Goal: Task Accomplishment & Management: Manage account settings

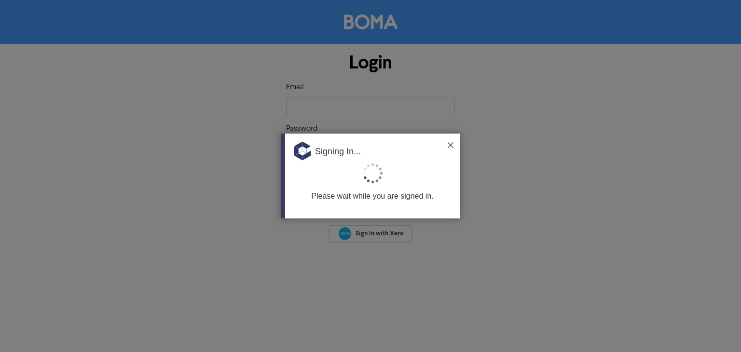
type input "[EMAIL_ADDRESS][DOMAIN_NAME]"
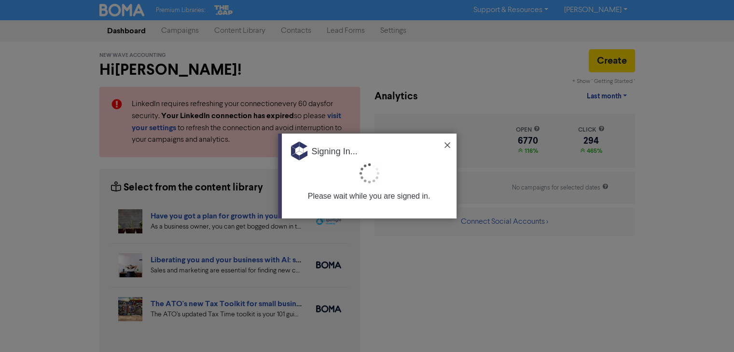
click at [447, 144] on img at bounding box center [447, 145] width 6 height 6
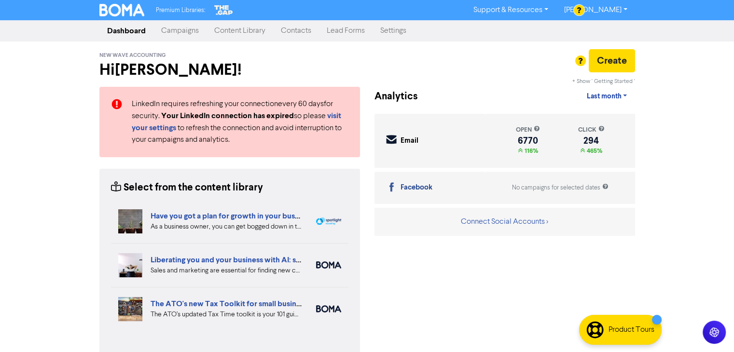
click at [291, 27] on link "Contacts" at bounding box center [296, 30] width 46 height 19
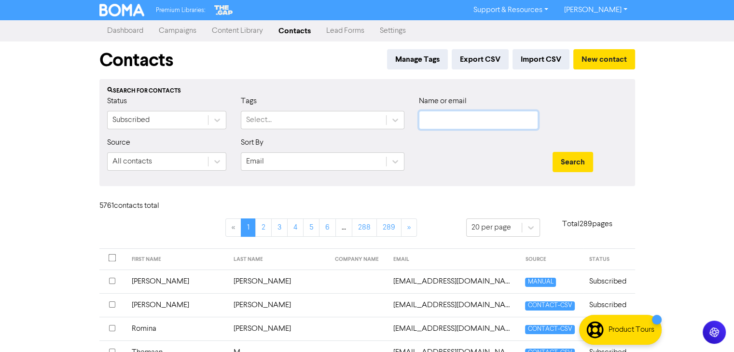
click at [468, 123] on input "text" at bounding box center [478, 120] width 119 height 18
paste input "text"
click at [496, 121] on input "text" at bounding box center [478, 120] width 119 height 18
paste input "Lines, [PERSON_NAME]"
type input "Lines, [PERSON_NAME]"
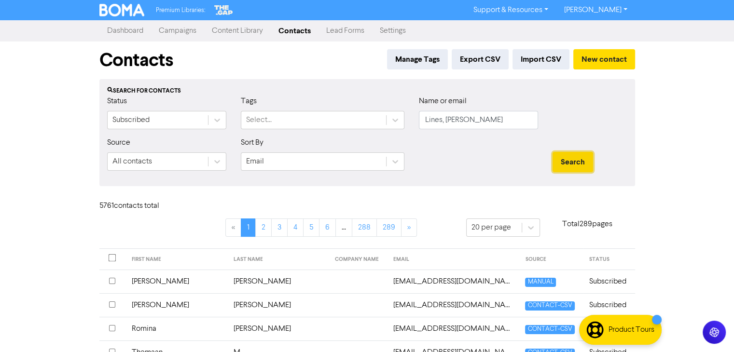
click at [588, 160] on button "Search" at bounding box center [572, 162] width 41 height 20
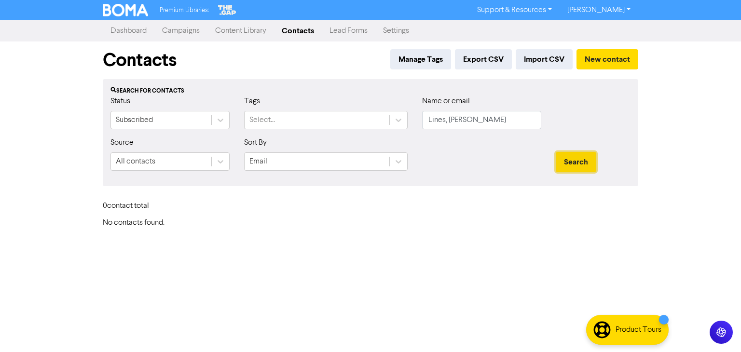
click at [588, 160] on button "Search" at bounding box center [576, 162] width 41 height 20
drag, startPoint x: 493, startPoint y: 114, endPoint x: 419, endPoint y: 128, distance: 76.0
click at [421, 128] on div "Name or email Lines, [PERSON_NAME]" at bounding box center [482, 116] width 134 height 41
paste input "[EMAIL_ADDRESS][DOMAIN_NAME]"
type input "[EMAIL_ADDRESS][DOMAIN_NAME]"
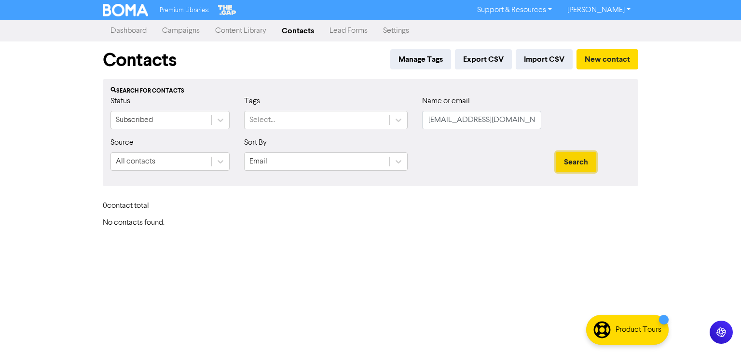
click at [581, 161] on button "Search" at bounding box center [576, 162] width 41 height 20
click at [579, 160] on button "Search" at bounding box center [576, 162] width 41 height 20
drag, startPoint x: 506, startPoint y: 118, endPoint x: 372, endPoint y: 148, distance: 136.4
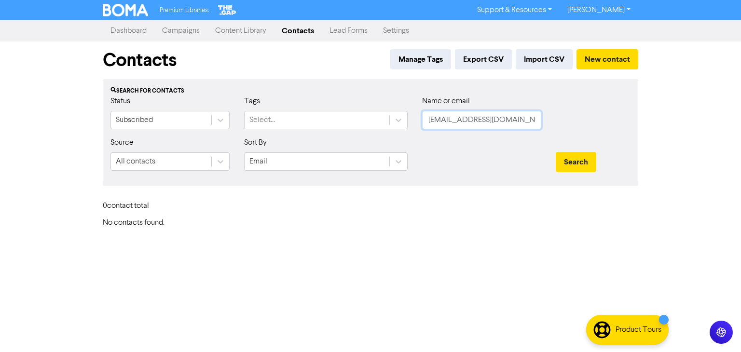
click at [365, 146] on form "Status Subscribed Tags Select... Name or email [EMAIL_ADDRESS][DOMAIN_NAME] Sou…" at bounding box center [370, 137] width 520 height 83
paste input "[EMAIL_ADDRESS][PERSON_NAME][DOMAIN_NAME]"
type input "[EMAIL_ADDRESS][PERSON_NAME][DOMAIN_NAME]"
click at [573, 163] on button "Search" at bounding box center [576, 162] width 41 height 20
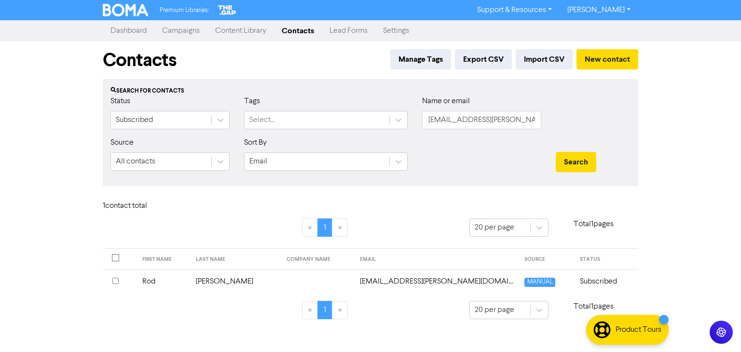
click at [228, 282] on td "[PERSON_NAME]" at bounding box center [235, 282] width 91 height 24
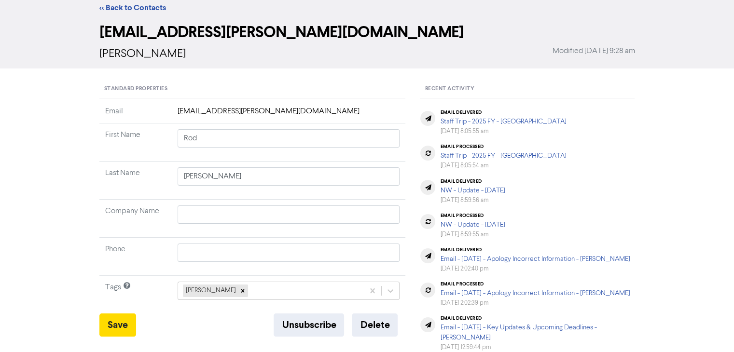
scroll to position [48, 0]
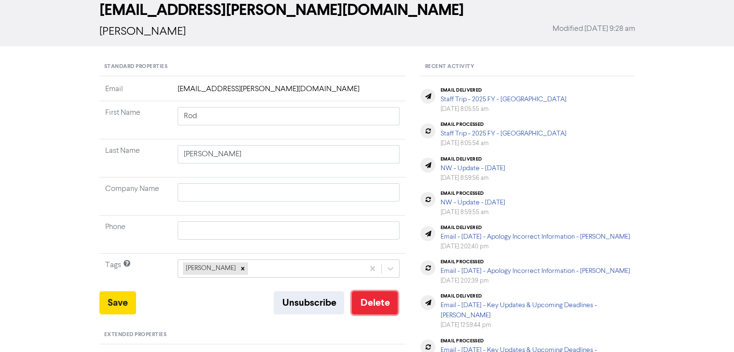
click at [367, 302] on button "Delete" at bounding box center [375, 302] width 46 height 23
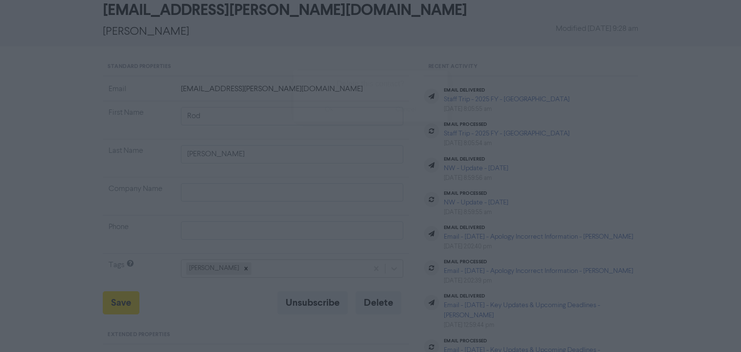
click at [331, 111] on button "ok" at bounding box center [328, 109] width 71 height 24
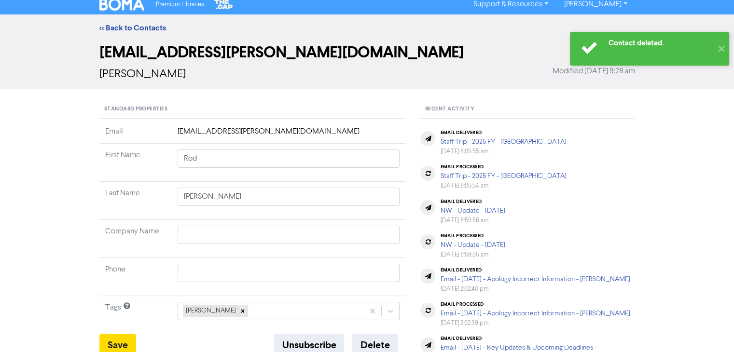
scroll to position [0, 0]
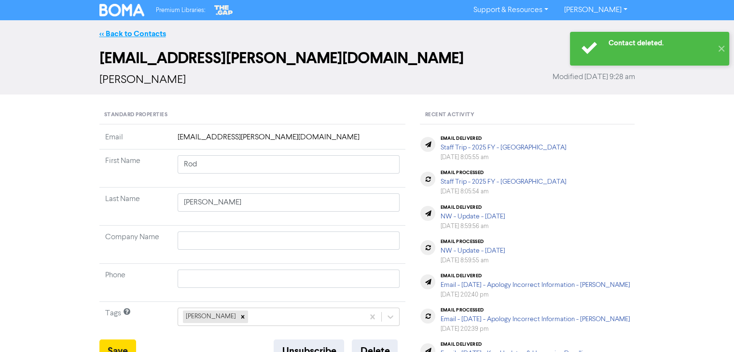
click at [155, 33] on link "<< Back to Contacts" at bounding box center [132, 34] width 67 height 10
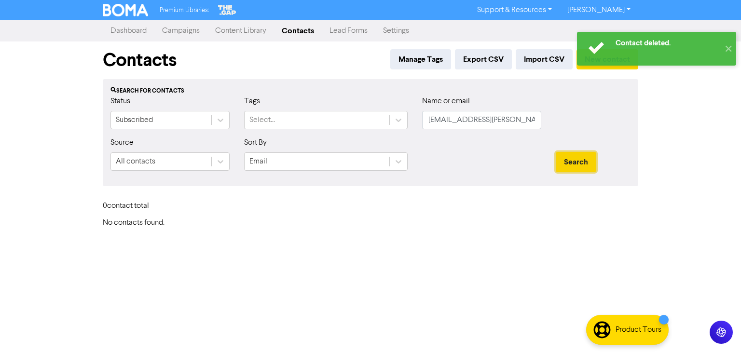
click at [571, 163] on button "Search" at bounding box center [576, 162] width 41 height 20
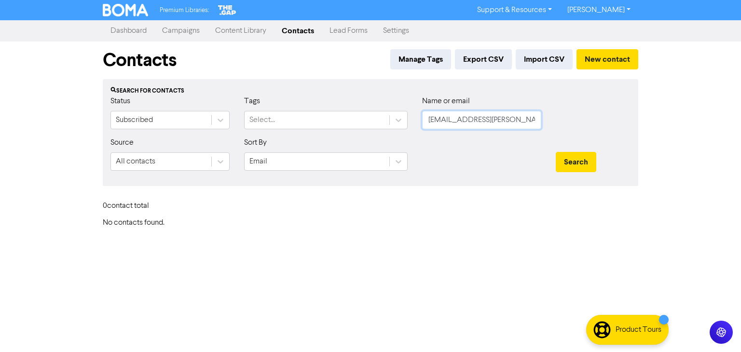
drag, startPoint x: 515, startPoint y: 121, endPoint x: 332, endPoint y: 134, distance: 183.8
click at [332, 134] on div "Status Subscribed Tags Select... Name or email [EMAIL_ADDRESS][PERSON_NAME][DOM…" at bounding box center [370, 116] width 534 height 41
paste input "[EMAIL_ADDRESS][DOMAIN_NAME]"
type input "[EMAIL_ADDRESS][DOMAIN_NAME]"
click at [580, 169] on button "Search" at bounding box center [576, 162] width 41 height 20
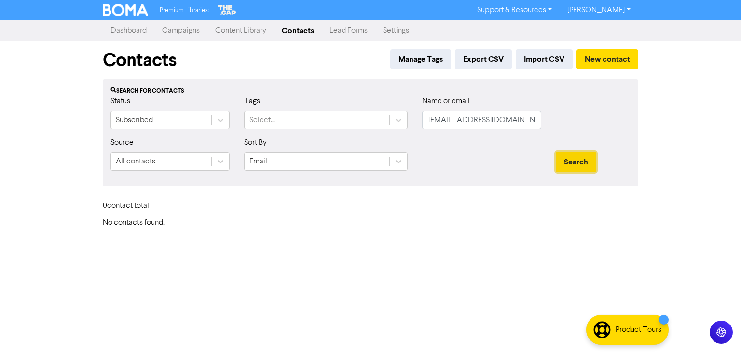
click at [581, 161] on button "Search" at bounding box center [576, 162] width 41 height 20
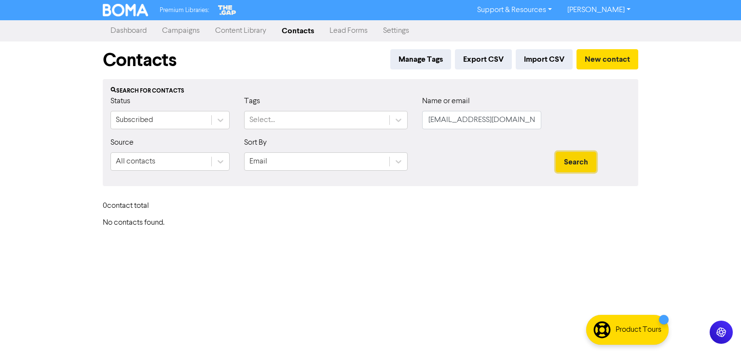
click at [581, 161] on button "Search" at bounding box center [576, 162] width 41 height 20
drag, startPoint x: 478, startPoint y: 122, endPoint x: 401, endPoint y: 118, distance: 77.3
click at [399, 118] on div "Status Subscribed Tags Select... Name or email [PERSON_NAME][EMAIL_ADDRESS][DOM…" at bounding box center [370, 116] width 534 height 41
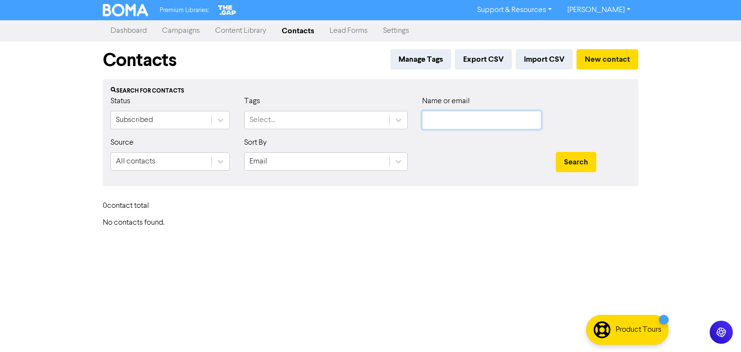
paste input "[PERSON_NAME]"
click at [581, 163] on button "Search" at bounding box center [576, 162] width 41 height 20
click at [455, 121] on input "[PERSON_NAME]" at bounding box center [481, 120] width 119 height 18
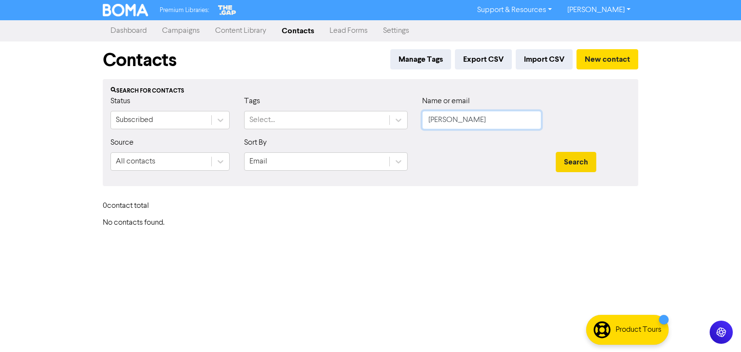
type input "[PERSON_NAME]"
click at [584, 159] on button "Search" at bounding box center [576, 162] width 41 height 20
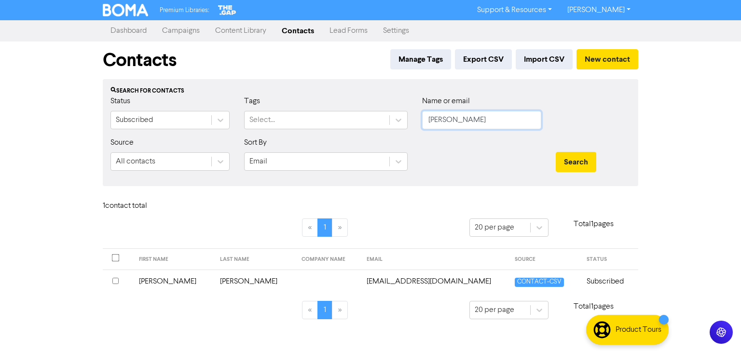
drag, startPoint x: 471, startPoint y: 123, endPoint x: 411, endPoint y: 127, distance: 60.4
click at [412, 127] on div "Status Subscribed Tags Select... Name or email [PERSON_NAME]" at bounding box center [370, 116] width 534 height 41
paste input "[PERSON_NAME]"
click at [586, 164] on button "Search" at bounding box center [576, 162] width 41 height 20
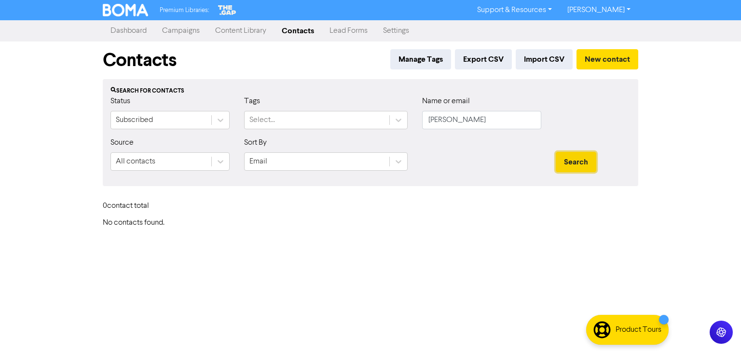
click at [586, 164] on button "Search" at bounding box center [576, 162] width 41 height 20
click at [465, 120] on input "[PERSON_NAME]" at bounding box center [481, 120] width 119 height 18
type input "[PERSON_NAME]"
click at [556, 152] on button "Search" at bounding box center [576, 162] width 41 height 20
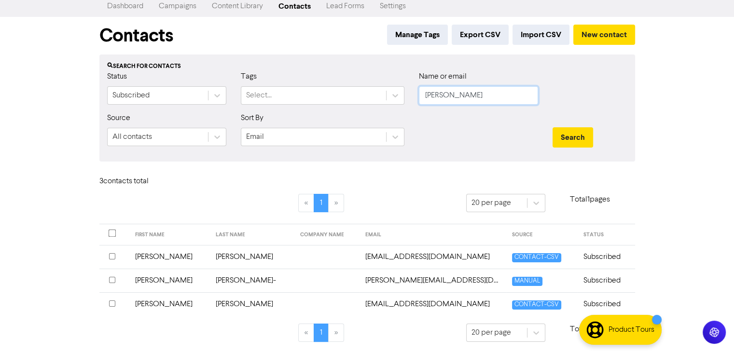
scroll to position [25, 0]
drag, startPoint x: 457, startPoint y: 95, endPoint x: 399, endPoint y: 99, distance: 58.0
click at [399, 99] on div "Status Subscribed Tags Select... Name or email [PERSON_NAME]" at bounding box center [367, 90] width 534 height 41
paste input "[EMAIL_ADDRESS][DOMAIN_NAME]"
type input "[EMAIL_ADDRESS][DOMAIN_NAME]"
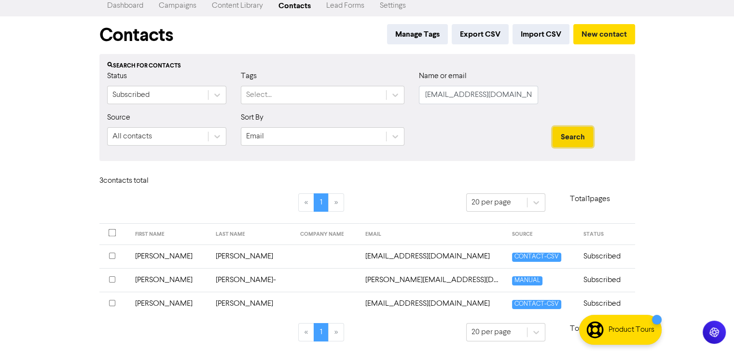
click at [573, 136] on button "Search" at bounding box center [572, 137] width 41 height 20
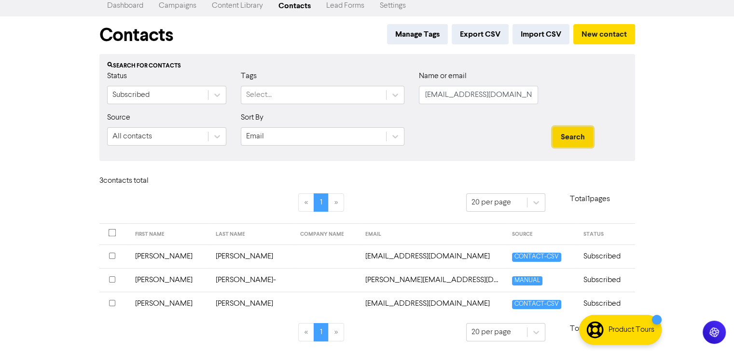
click at [573, 136] on button "Search" at bounding box center [572, 137] width 41 height 20
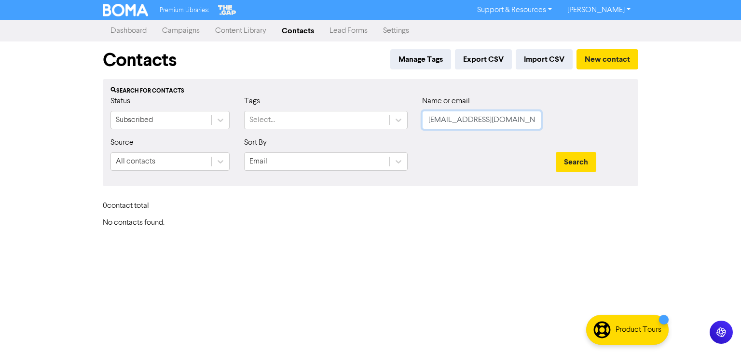
click at [492, 115] on input "[EMAIL_ADDRESS][DOMAIN_NAME]" at bounding box center [481, 120] width 119 height 18
drag, startPoint x: 507, startPoint y: 124, endPoint x: 487, endPoint y: 117, distance: 21.8
click at [413, 119] on div "Status Subscribed Tags Select... Name or email [EMAIL_ADDRESS][DOMAIN_NAME]" at bounding box center [370, 116] width 534 height 41
paste input "[PERSON_NAME][EMAIL_ADDRESS][PERSON_NAME][DOMAIN_NAME]"
type input "[PERSON_NAME][EMAIL_ADDRESS][PERSON_NAME][DOMAIN_NAME]"
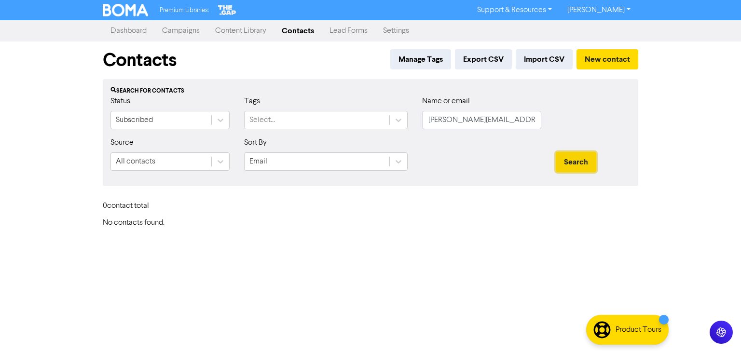
click at [577, 158] on button "Search" at bounding box center [576, 162] width 41 height 20
click at [575, 159] on button "Search" at bounding box center [576, 162] width 41 height 20
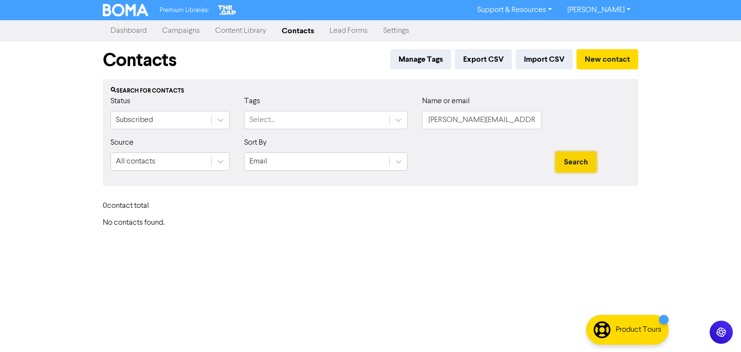
click at [575, 159] on button "Search" at bounding box center [576, 162] width 41 height 20
click at [577, 165] on button "Search" at bounding box center [576, 162] width 41 height 20
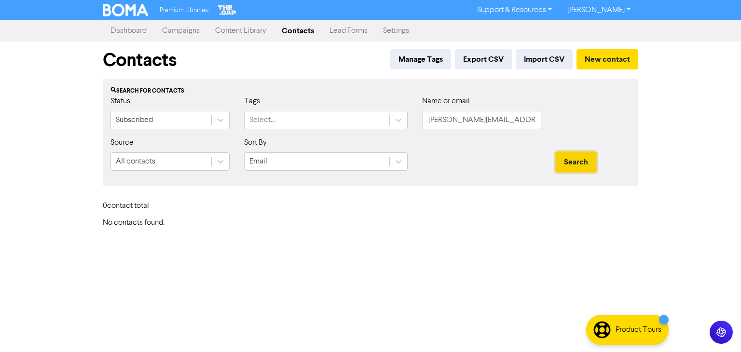
click at [586, 164] on button "Search" at bounding box center [576, 162] width 41 height 20
click at [573, 164] on button "Search" at bounding box center [576, 162] width 41 height 20
click at [570, 159] on button "Search" at bounding box center [576, 162] width 41 height 20
click at [579, 160] on button "Search" at bounding box center [576, 162] width 41 height 20
drag, startPoint x: 497, startPoint y: 120, endPoint x: 361, endPoint y: 122, distance: 135.5
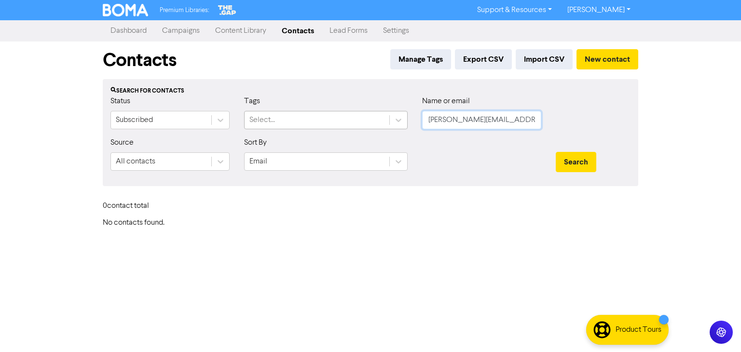
click at [361, 122] on div "Status Subscribed Tags Select... Name or email [PERSON_NAME][EMAIL_ADDRESS][PER…" at bounding box center [370, 116] width 534 height 41
paste input "[PERSON_NAME][EMAIL_ADDRESS][PERSON_NAME][DOMAIN_NAME]"
type input "[PERSON_NAME][EMAIL_ADDRESS][PERSON_NAME][DOMAIN_NAME]"
drag, startPoint x: 525, startPoint y: 122, endPoint x: 347, endPoint y: 151, distance: 179.9
click at [345, 153] on form "Status Subscribed Tags Select... Name or email [PERSON_NAME][EMAIL_ADDRESS][PER…" at bounding box center [370, 137] width 520 height 83
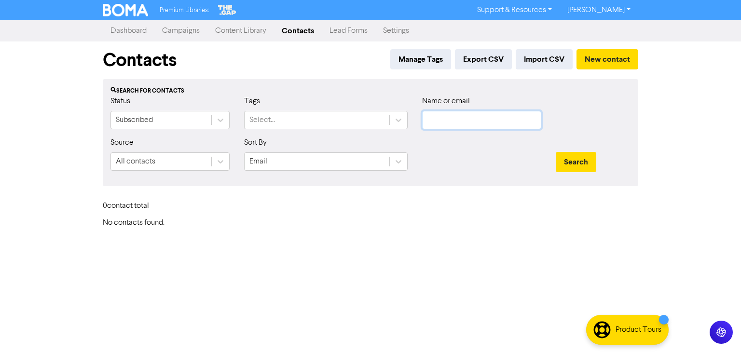
click at [478, 119] on input "text" at bounding box center [481, 120] width 119 height 18
paste input "[PERSON_NAME]"
click at [574, 161] on button "Search" at bounding box center [576, 162] width 41 height 20
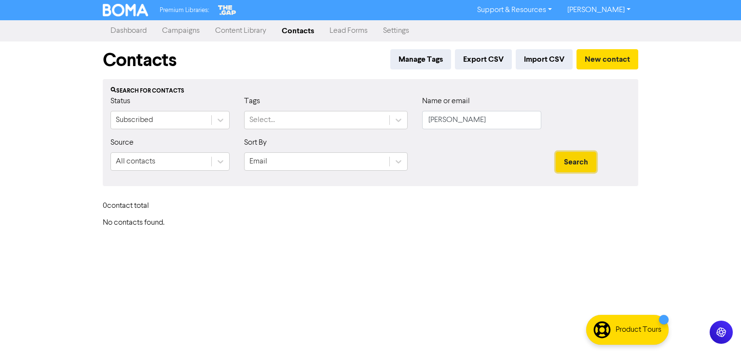
click at [574, 161] on button "Search" at bounding box center [576, 162] width 41 height 20
click at [580, 163] on button "Search" at bounding box center [576, 162] width 41 height 20
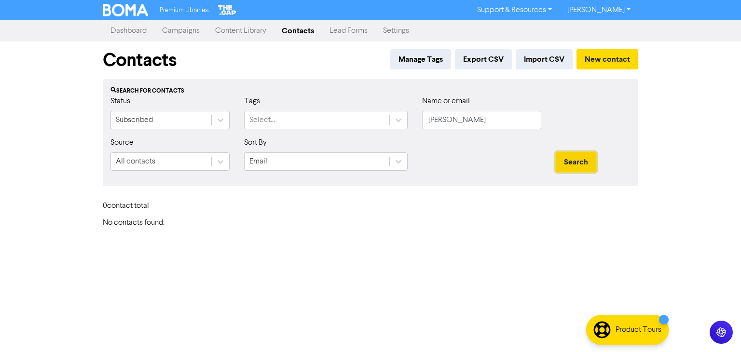
click at [579, 168] on button "Search" at bounding box center [576, 162] width 41 height 20
click at [458, 120] on input "[PERSON_NAME]" at bounding box center [481, 120] width 119 height 18
type input "[PERSON_NAME]"
click at [571, 159] on button "Search" at bounding box center [576, 162] width 41 height 20
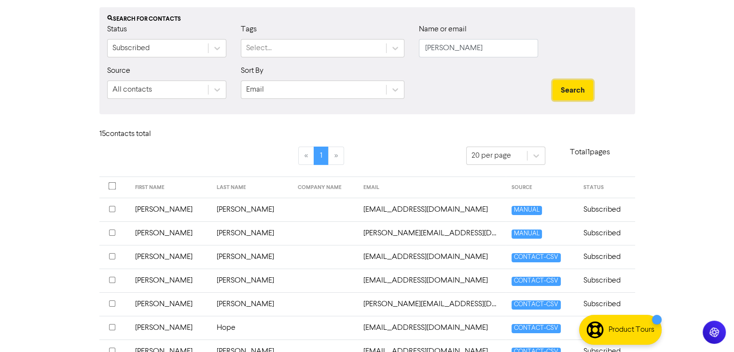
scroll to position [18, 0]
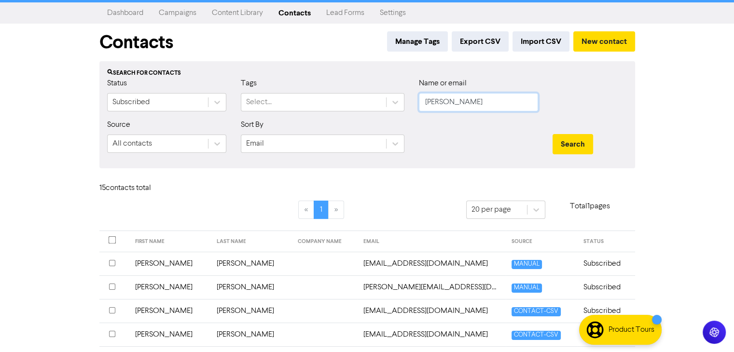
drag, startPoint x: 473, startPoint y: 102, endPoint x: 481, endPoint y: 113, distance: 13.5
click at [378, 112] on div "Status Subscribed Tags Select... Name or email [PERSON_NAME]" at bounding box center [367, 98] width 534 height 41
paste input "[PERSON_NAME][EMAIL_ADDRESS][DOMAIN_NAME]"
type input "[PERSON_NAME][EMAIL_ADDRESS][DOMAIN_NAME]"
click at [582, 141] on button "Search" at bounding box center [572, 144] width 41 height 20
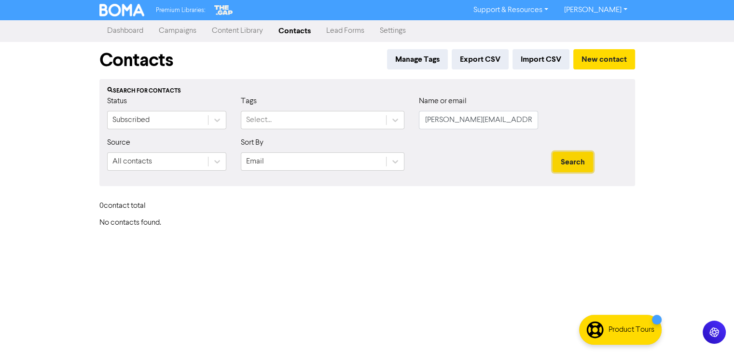
scroll to position [0, 0]
click at [569, 163] on button "Search" at bounding box center [576, 162] width 41 height 20
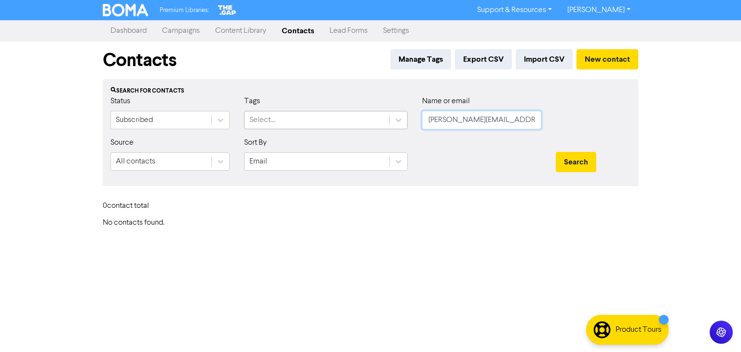
drag, startPoint x: 515, startPoint y: 123, endPoint x: 387, endPoint y: 124, distance: 127.8
click at [387, 124] on div "Status Subscribed Tags Select... Name or email [PERSON_NAME][EMAIL_ADDRESS][DOM…" at bounding box center [370, 116] width 534 height 41
paste input "[PERSON_NAME]"
click at [586, 153] on button "Search" at bounding box center [576, 162] width 41 height 20
click at [583, 163] on button "Search" at bounding box center [576, 162] width 41 height 20
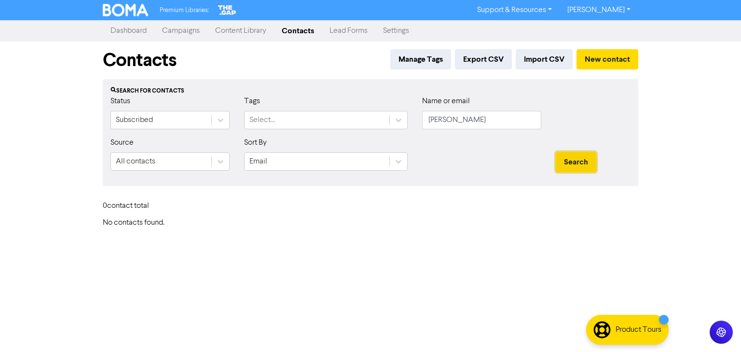
click at [583, 163] on button "Search" at bounding box center [576, 162] width 41 height 20
click at [449, 120] on input "[PERSON_NAME]" at bounding box center [481, 120] width 119 height 18
click at [556, 152] on button "Search" at bounding box center [576, 162] width 41 height 20
drag, startPoint x: 453, startPoint y: 113, endPoint x: 428, endPoint y: 130, distance: 30.4
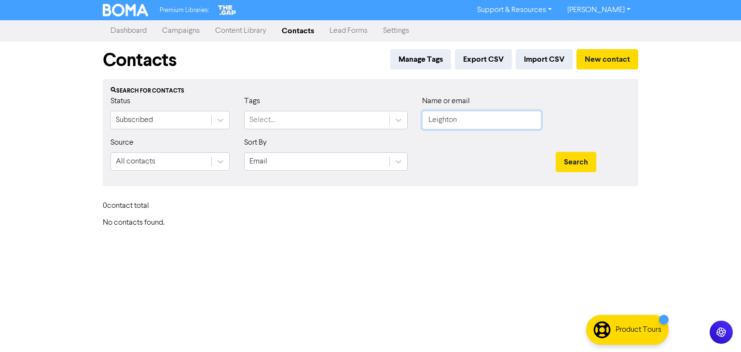
click at [428, 130] on div "Name or email [PERSON_NAME]" at bounding box center [482, 116] width 134 height 41
type input "n"
drag, startPoint x: 436, startPoint y: 116, endPoint x: 427, endPoint y: 121, distance: 9.9
click at [425, 120] on input "n" at bounding box center [481, 120] width 119 height 18
paste input "[PERSON_NAME][EMAIL_ADDRESS][DOMAIN_NAME]"
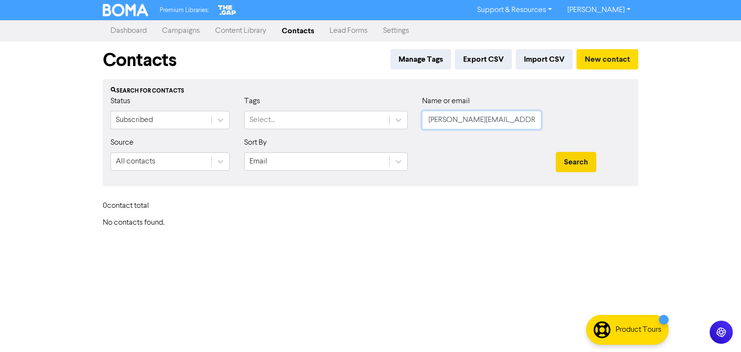
type input "[PERSON_NAME][EMAIL_ADDRESS][DOMAIN_NAME]"
click at [567, 164] on button "Search" at bounding box center [576, 162] width 41 height 20
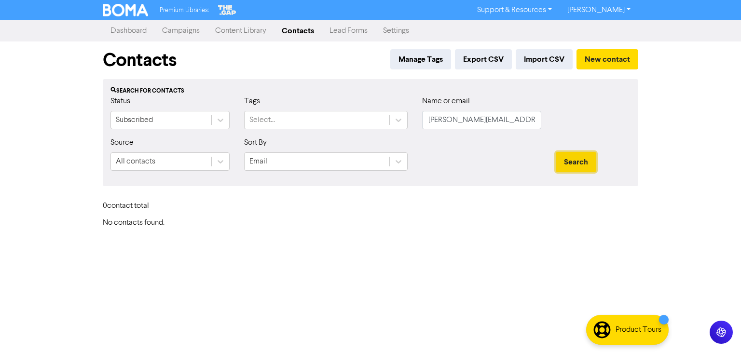
click at [567, 164] on button "Search" at bounding box center [576, 162] width 41 height 20
drag, startPoint x: 590, startPoint y: 164, endPoint x: 584, endPoint y: 161, distance: 6.7
click at [588, 164] on button "Search" at bounding box center [576, 162] width 41 height 20
drag, startPoint x: 497, startPoint y: 132, endPoint x: 407, endPoint y: 144, distance: 90.5
click at [407, 146] on form "Status Subscribed Tags Select... Name or email [PERSON_NAME][EMAIL_ADDRESS][DOM…" at bounding box center [370, 137] width 520 height 83
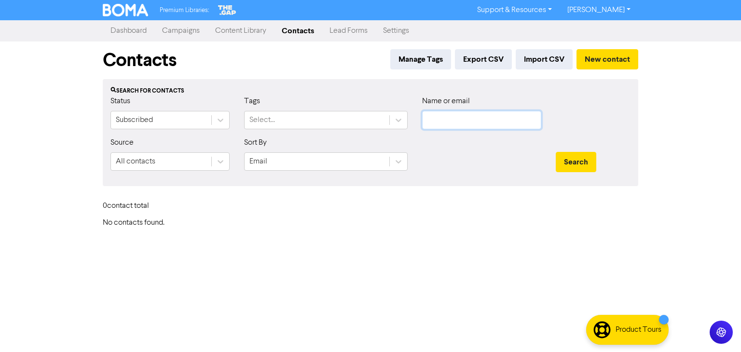
paste input "[PERSON_NAME]"
click at [574, 165] on button "Search" at bounding box center [576, 162] width 41 height 20
click at [451, 119] on input "[PERSON_NAME]" at bounding box center [481, 120] width 119 height 18
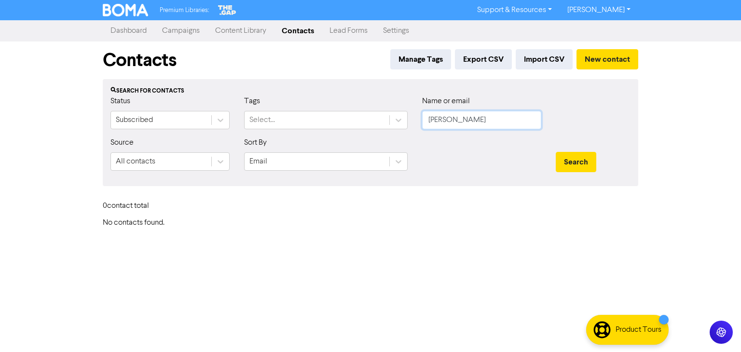
drag, startPoint x: 451, startPoint y: 119, endPoint x: 461, endPoint y: 120, distance: 9.2
click at [461, 120] on input "[PERSON_NAME]" at bounding box center [481, 120] width 119 height 18
click at [465, 122] on input "Steadl" at bounding box center [481, 120] width 119 height 18
type input "Stead"
click at [567, 164] on button "Search" at bounding box center [576, 162] width 41 height 20
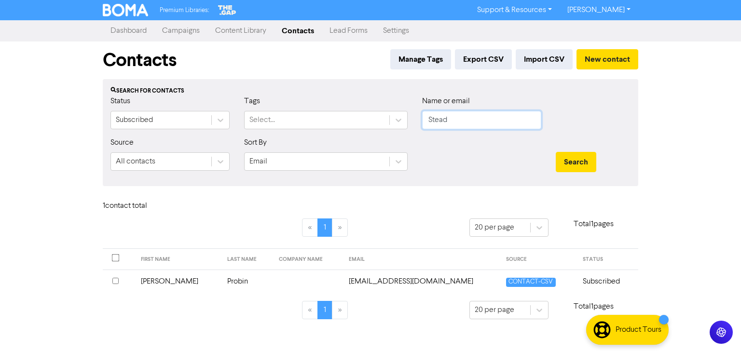
drag, startPoint x: 471, startPoint y: 120, endPoint x: 420, endPoint y: 123, distance: 50.7
click at [420, 123] on div "Name or email Stead" at bounding box center [482, 116] width 134 height 41
type input "[PERSON_NAME]"
click at [556, 152] on button "Search" at bounding box center [576, 162] width 41 height 20
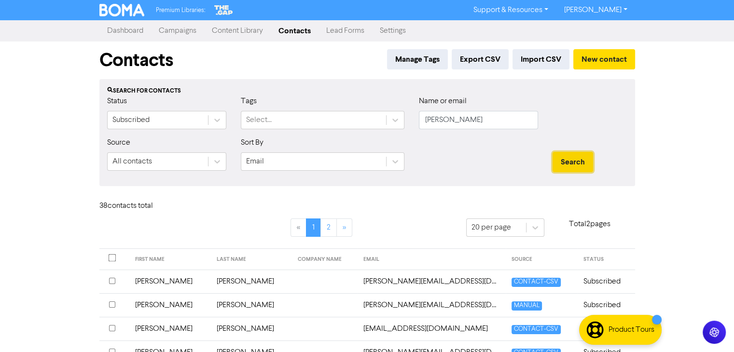
click at [585, 162] on button "Search" at bounding box center [572, 162] width 41 height 20
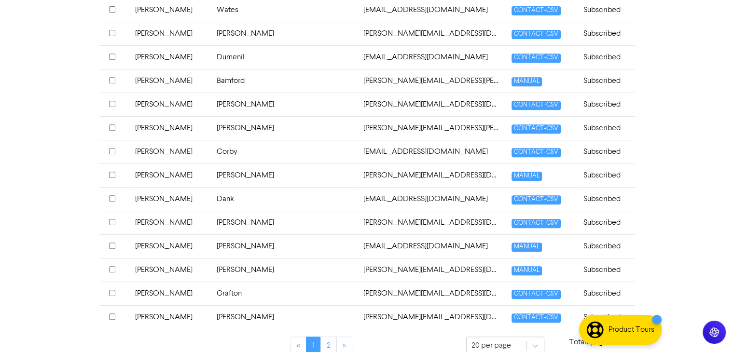
scroll to position [425, 0]
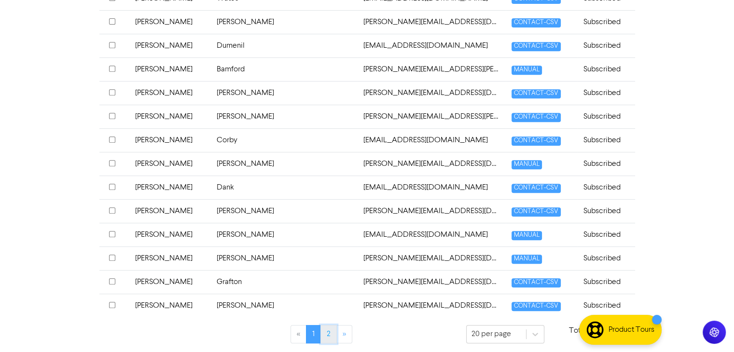
click at [330, 332] on link "2" at bounding box center [328, 334] width 16 height 18
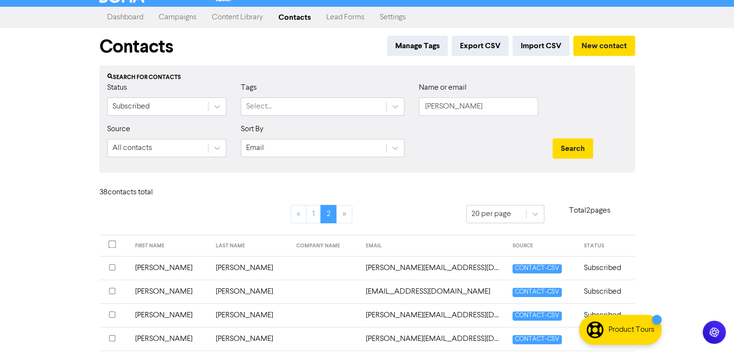
scroll to position [0, 0]
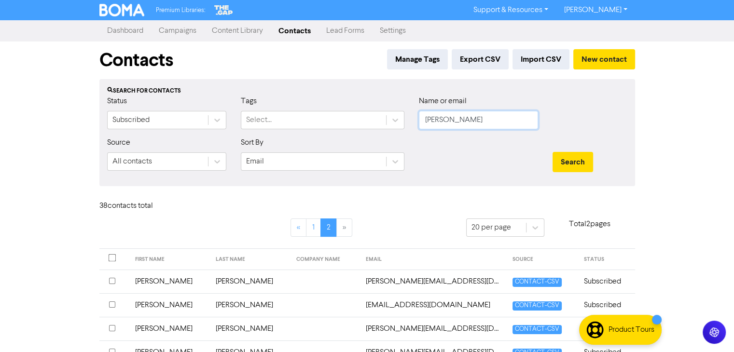
drag, startPoint x: 454, startPoint y: 120, endPoint x: 440, endPoint y: 136, distance: 20.8
click at [355, 139] on form "Status Subscribed Tags Select... Name or email [PERSON_NAME] Source All contact…" at bounding box center [367, 137] width 520 height 83
paste input "[EMAIL_ADDRESS][DOMAIN_NAME]"
type input "[EMAIL_ADDRESS][DOMAIN_NAME]"
click at [570, 163] on button "Search" at bounding box center [572, 162] width 41 height 20
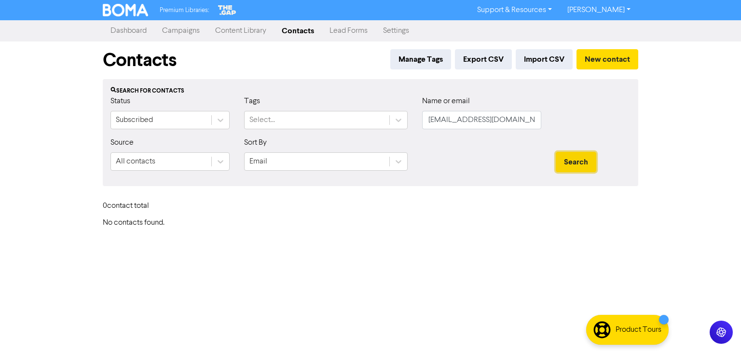
click at [573, 160] on button "Search" at bounding box center [576, 162] width 41 height 20
drag, startPoint x: 461, startPoint y: 128, endPoint x: 425, endPoint y: 134, distance: 36.6
click at [367, 134] on div "Status Subscribed Tags Select... Name or email [EMAIL_ADDRESS][DOMAIN_NAME]" at bounding box center [370, 116] width 534 height 41
paste input "[PERSON_NAME]"
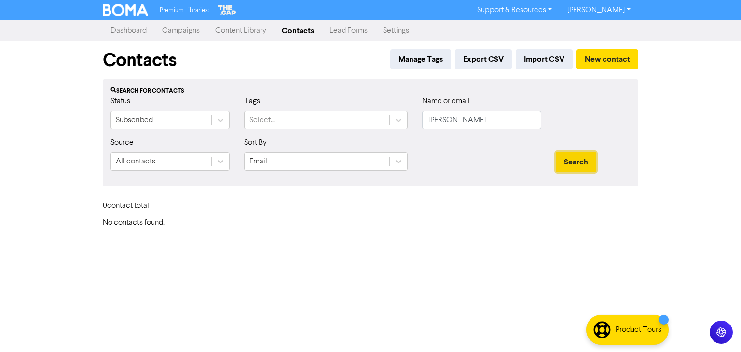
click at [573, 155] on button "Search" at bounding box center [576, 162] width 41 height 20
drag, startPoint x: 463, startPoint y: 122, endPoint x: 484, endPoint y: 123, distance: 21.3
click at [484, 123] on input "[PERSON_NAME]" at bounding box center [481, 120] width 119 height 18
type input "[PERSON_NAME]"
click at [575, 161] on button "Search" at bounding box center [576, 162] width 41 height 20
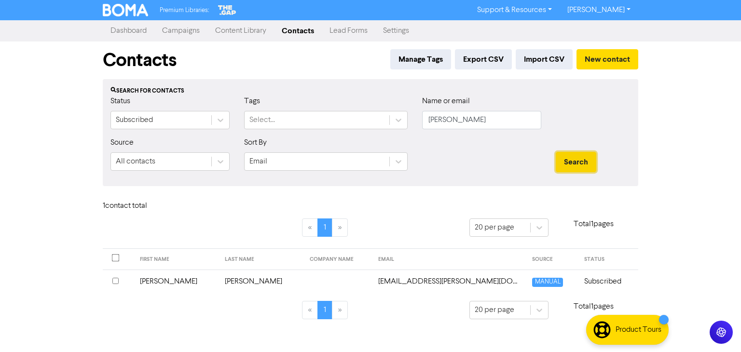
click at [575, 158] on button "Search" at bounding box center [576, 162] width 41 height 20
drag, startPoint x: 482, startPoint y: 121, endPoint x: 411, endPoint y: 129, distance: 71.8
click at [411, 129] on div "Status Subscribed Tags Select... Name or email [PERSON_NAME]" at bounding box center [370, 116] width 534 height 41
paste input "[PERSON_NAME]"
click at [464, 122] on input "[PERSON_NAME]" at bounding box center [481, 120] width 119 height 18
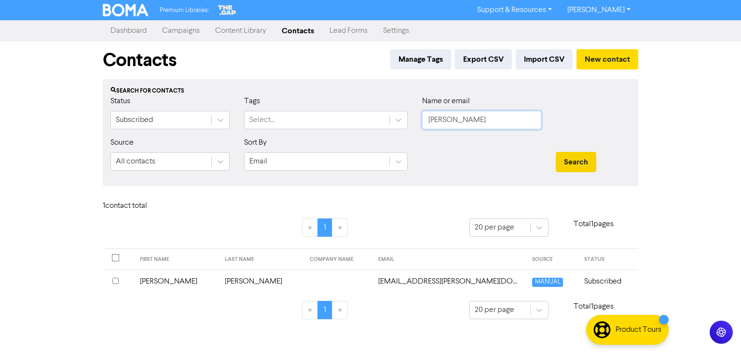
type input "[PERSON_NAME]"
click at [583, 161] on button "Search" at bounding box center [576, 162] width 41 height 20
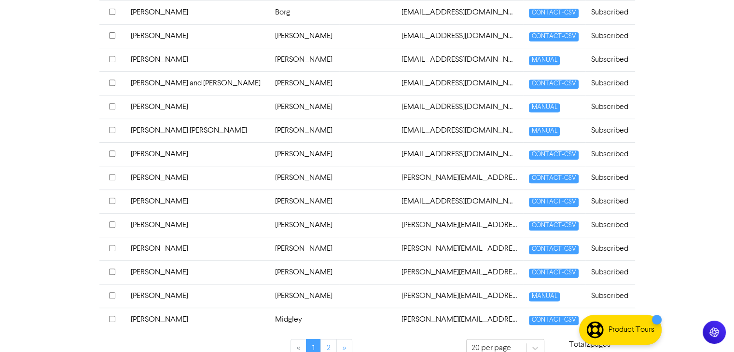
scroll to position [425, 0]
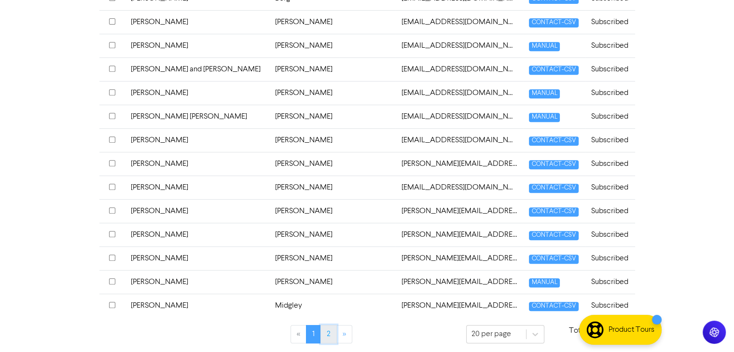
click at [327, 328] on link "2" at bounding box center [328, 334] width 16 height 18
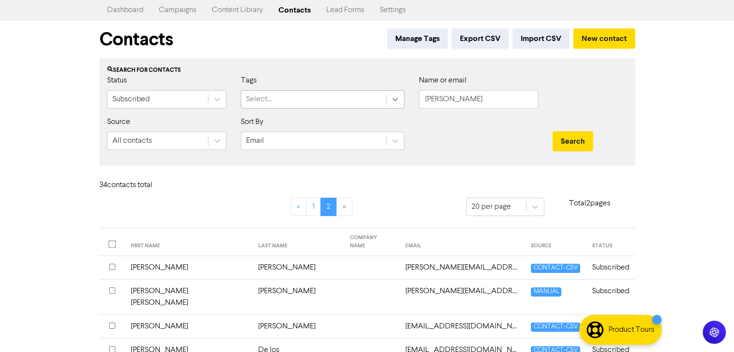
scroll to position [0, 0]
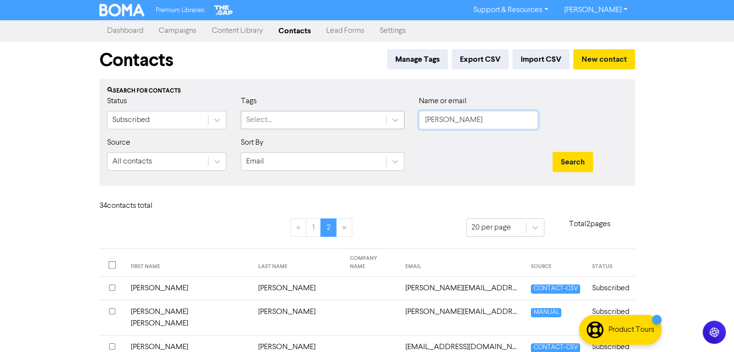
drag, startPoint x: 403, startPoint y: 125, endPoint x: 382, endPoint y: 127, distance: 20.8
click at [382, 127] on div "Status Subscribed Tags Select... Name or email [PERSON_NAME]" at bounding box center [367, 116] width 534 height 41
paste input "[PERSON_NAME]"
click at [569, 160] on button "Search" at bounding box center [572, 162] width 41 height 20
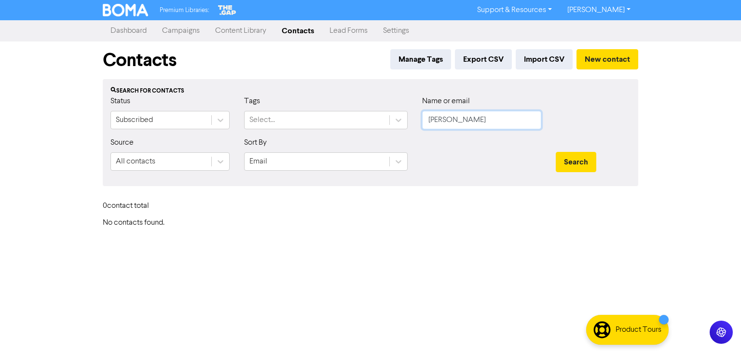
click at [463, 120] on input "[PERSON_NAME]" at bounding box center [481, 120] width 119 height 18
type input "[PERSON_NAME]"
click at [576, 159] on button "Search" at bounding box center [576, 162] width 41 height 20
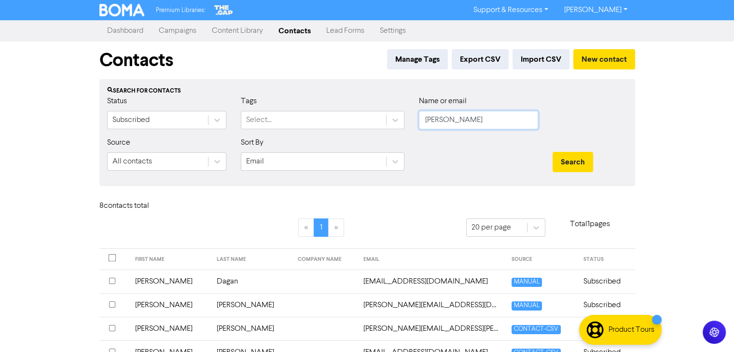
drag, startPoint x: 476, startPoint y: 117, endPoint x: 711, endPoint y: 128, distance: 234.7
click at [407, 130] on div "Status Subscribed Tags Select... Name or email [PERSON_NAME]" at bounding box center [367, 116] width 534 height 41
paste input "[PERSON_NAME]"
drag, startPoint x: 454, startPoint y: 123, endPoint x: 498, endPoint y: 124, distance: 43.9
click at [498, 124] on input "[PERSON_NAME]" at bounding box center [478, 120] width 119 height 18
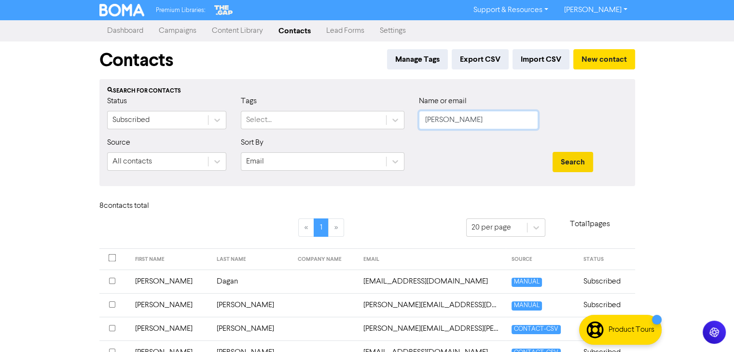
type input "[PERSON_NAME]"
click at [582, 159] on button "Search" at bounding box center [572, 162] width 41 height 20
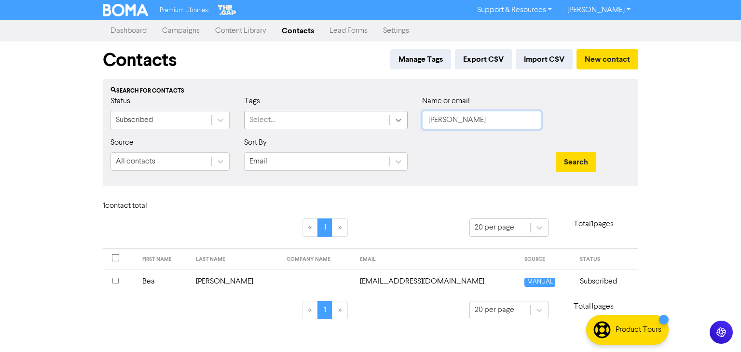
drag, startPoint x: 475, startPoint y: 115, endPoint x: 405, endPoint y: 128, distance: 70.8
click at [413, 126] on div "Status Subscribed Tags Select... Name or email [PERSON_NAME]" at bounding box center [370, 116] width 534 height 41
paste input "[EMAIL_ADDRESS][DOMAIN_NAME]"
type input "[EMAIL_ADDRESS][DOMAIN_NAME]"
click at [585, 162] on button "Search" at bounding box center [576, 162] width 41 height 20
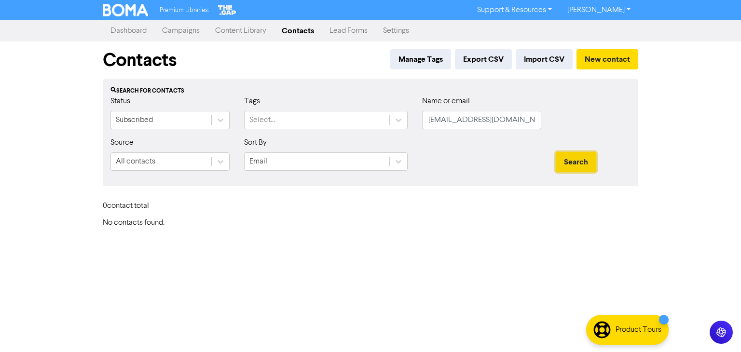
click at [585, 162] on button "Search" at bounding box center [576, 162] width 41 height 20
drag, startPoint x: 500, startPoint y: 118, endPoint x: 411, endPoint y: 128, distance: 89.4
click at [414, 126] on div "Status Subscribed Tags Select... Name or email [EMAIL_ADDRESS][DOMAIN_NAME]" at bounding box center [370, 116] width 534 height 41
paste input "[PERSON_NAME]"
click at [463, 118] on input "[PERSON_NAME]" at bounding box center [481, 120] width 119 height 18
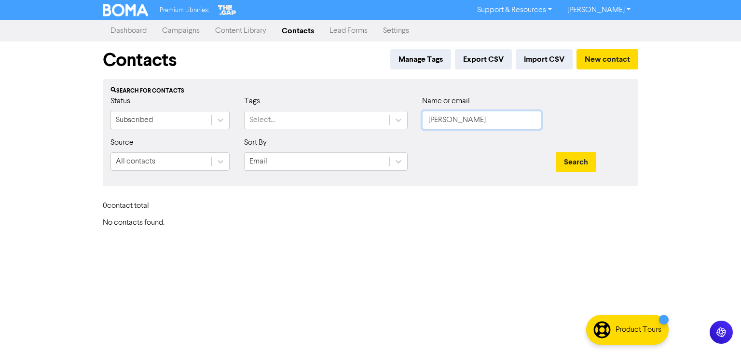
click at [462, 122] on input "[PERSON_NAME]" at bounding box center [481, 120] width 119 height 18
type input "[PERSON_NAME]"
click at [575, 159] on button "Search" at bounding box center [576, 162] width 41 height 20
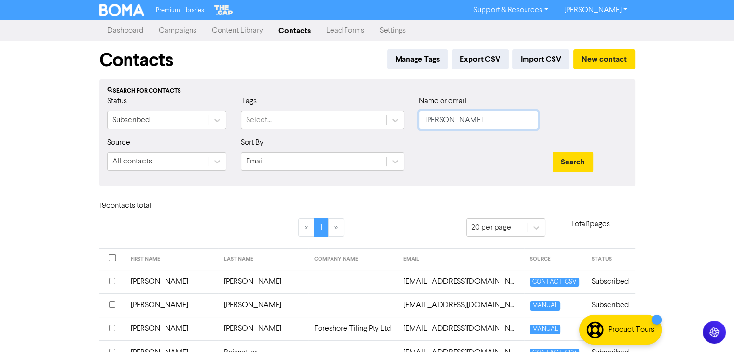
drag, startPoint x: 454, startPoint y: 118, endPoint x: 405, endPoint y: 129, distance: 50.9
click at [405, 128] on div "Status Subscribed Tags Select... Name or email [PERSON_NAME]" at bounding box center [367, 116] width 534 height 41
paste input "[PERSON_NAME]"
type input "[PERSON_NAME]"
click at [579, 164] on button "Search" at bounding box center [572, 162] width 41 height 20
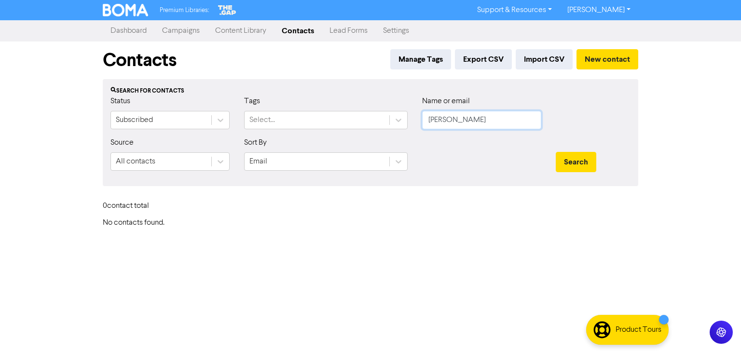
drag, startPoint x: 488, startPoint y: 117, endPoint x: 326, endPoint y: 146, distance: 164.6
click at [328, 144] on form "Status Subscribed Tags Select... Name or email [PERSON_NAME] Source All contact…" at bounding box center [370, 137] width 520 height 83
paste input "[EMAIL_ADDRESS][DOMAIN_NAME]"
type input "[EMAIL_ADDRESS][DOMAIN_NAME]"
click at [587, 163] on button "Search" at bounding box center [576, 162] width 41 height 20
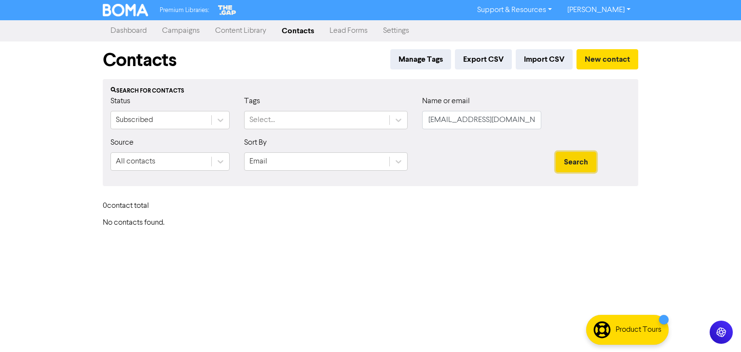
click at [581, 161] on button "Search" at bounding box center [576, 162] width 41 height 20
drag, startPoint x: 519, startPoint y: 120, endPoint x: 377, endPoint y: 136, distance: 143.2
click at [377, 135] on div "Status Subscribed Tags Select... Name or email [PERSON_NAME][EMAIL_ADDRESS][DOM…" at bounding box center [370, 116] width 534 height 41
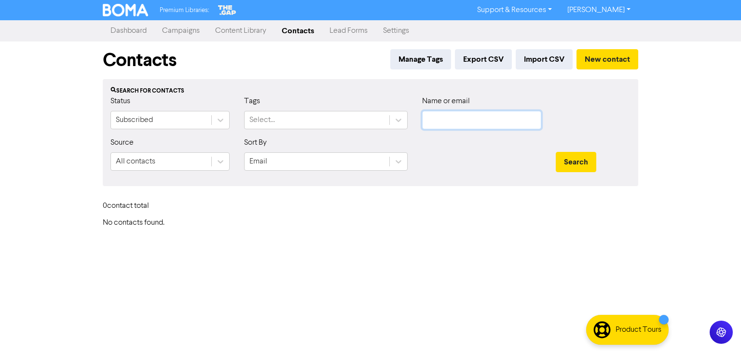
paste input "[PERSON_NAME]"
type input "[PERSON_NAME]"
click at [566, 155] on button "Search" at bounding box center [576, 162] width 41 height 20
click at [575, 165] on button "Search" at bounding box center [576, 162] width 41 height 20
drag, startPoint x: 492, startPoint y: 116, endPoint x: 388, endPoint y: 130, distance: 105.1
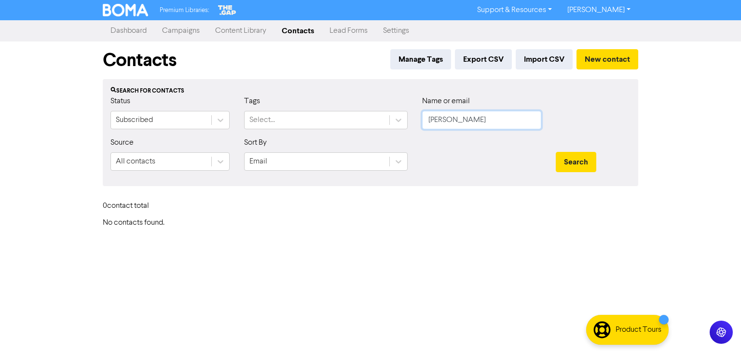
click at [388, 130] on div "Status Subscribed Tags Select... Name or email [PERSON_NAME]" at bounding box center [370, 116] width 534 height 41
paste input "[MEDICAL_DATA][PERSON_NAME]"
click at [576, 157] on button "Search" at bounding box center [576, 162] width 41 height 20
click at [450, 123] on input "[MEDICAL_DATA][PERSON_NAME]" at bounding box center [481, 120] width 119 height 18
type input "[PERSON_NAME]"
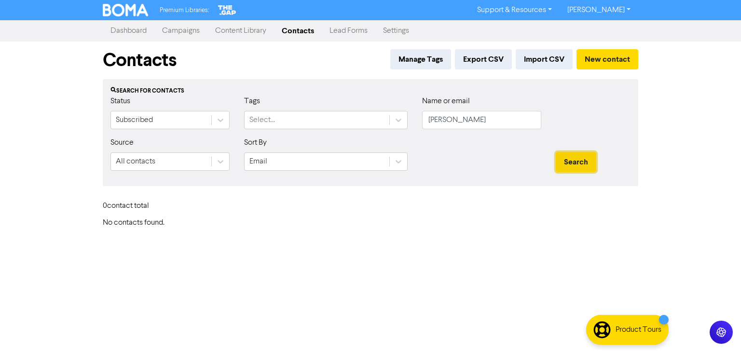
click at [574, 159] on button "Search" at bounding box center [576, 162] width 41 height 20
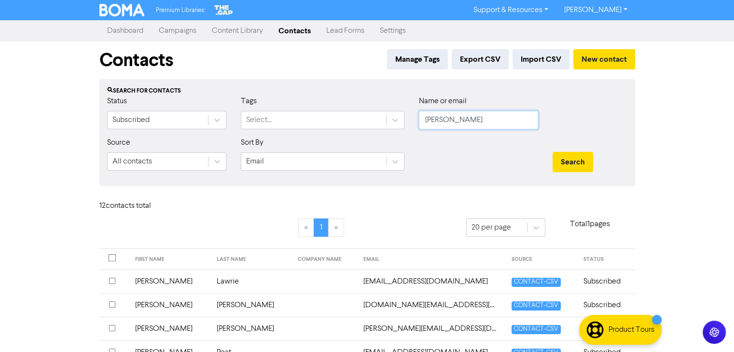
drag, startPoint x: 464, startPoint y: 114, endPoint x: 416, endPoint y: 129, distance: 50.4
click at [376, 124] on div "Status Subscribed Tags Select... Name or email [PERSON_NAME]" at bounding box center [367, 116] width 534 height 41
paste input "[EMAIL_ADDRESS][DOMAIN_NAME]"
type input "[EMAIL_ADDRESS][DOMAIN_NAME]"
click at [579, 164] on button "Search" at bounding box center [572, 162] width 41 height 20
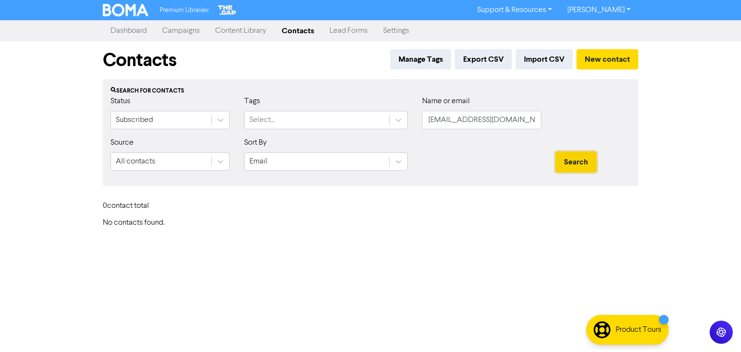
click at [574, 164] on button "Search" at bounding box center [576, 162] width 41 height 20
drag, startPoint x: 530, startPoint y: 124, endPoint x: 396, endPoint y: 138, distance: 134.8
click at [390, 140] on form "Status Subscribed Tags Select... Name or email [EMAIL_ADDRESS][DOMAIN_NAME] Sou…" at bounding box center [370, 137] width 520 height 83
paste input "[EMAIL_ADDRESS][DOMAIN_NAME]"
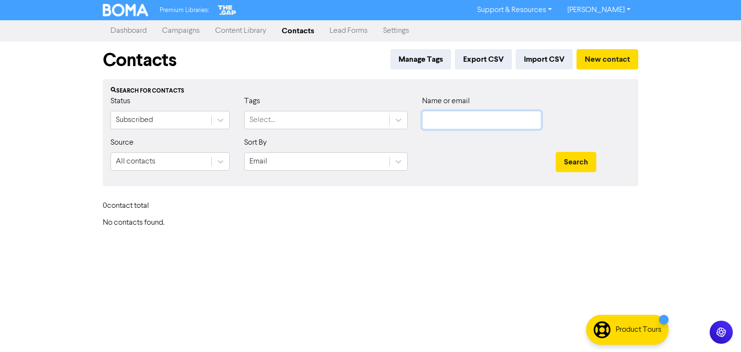
type input "[EMAIL_ADDRESS][DOMAIN_NAME]"
click at [586, 166] on button "Search" at bounding box center [576, 162] width 41 height 20
drag, startPoint x: 377, startPoint y: 141, endPoint x: 282, endPoint y: 147, distance: 95.2
click at [282, 147] on form "Status Subscribed Tags Select... Name or email [EMAIL_ADDRESS][DOMAIN_NAME] Sou…" at bounding box center [370, 137] width 520 height 83
paste input "[MEDICAL_DATA][PERSON_NAME]"
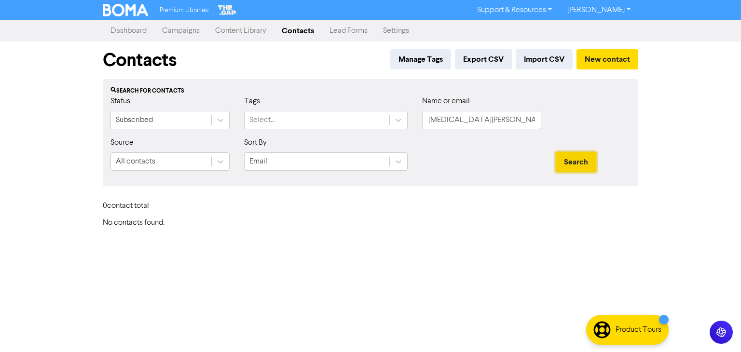
click at [574, 162] on button "Search" at bounding box center [576, 162] width 41 height 20
click at [449, 123] on input "[MEDICAL_DATA][PERSON_NAME]" at bounding box center [481, 120] width 119 height 18
click at [575, 161] on button "Search" at bounding box center [576, 162] width 41 height 20
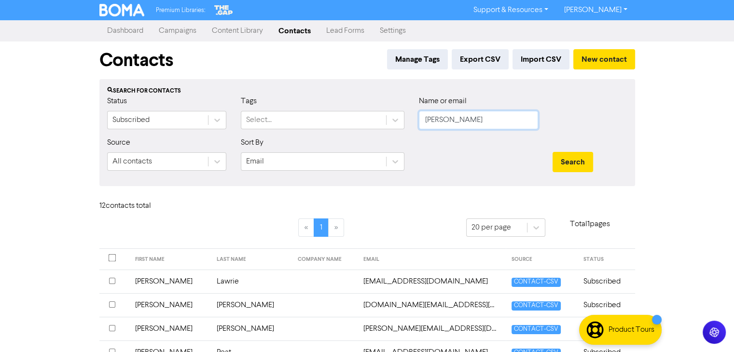
drag, startPoint x: 441, startPoint y: 124, endPoint x: 552, endPoint y: 125, distance: 110.9
click at [434, 125] on input "[PERSON_NAME]" at bounding box center [478, 120] width 119 height 18
type input "A"
paste input "[PERSON_NAME]"
click at [584, 155] on button "Search" at bounding box center [572, 162] width 41 height 20
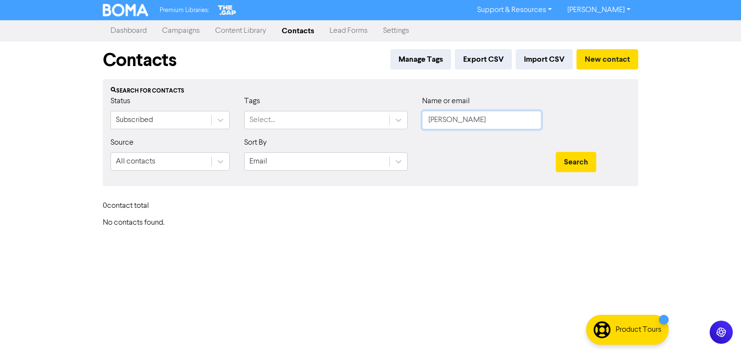
click at [445, 120] on input "[PERSON_NAME]" at bounding box center [481, 120] width 119 height 18
type input "[PERSON_NAME]"
click at [582, 157] on button "Search" at bounding box center [576, 162] width 41 height 20
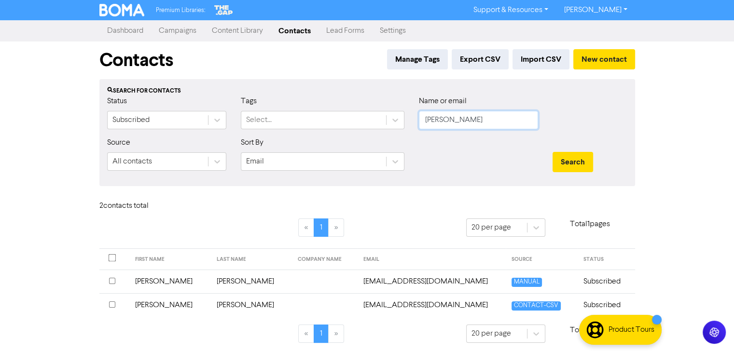
drag, startPoint x: 480, startPoint y: 119, endPoint x: 323, endPoint y: 143, distance: 158.7
click at [327, 143] on form "Status Subscribed Tags Select... Name or email [PERSON_NAME] Source All contact…" at bounding box center [367, 137] width 520 height 83
paste input "[EMAIL_ADDRESS][DOMAIN_NAME]"
type input "[EMAIL_ADDRESS][DOMAIN_NAME]"
click at [567, 164] on button "Search" at bounding box center [572, 162] width 41 height 20
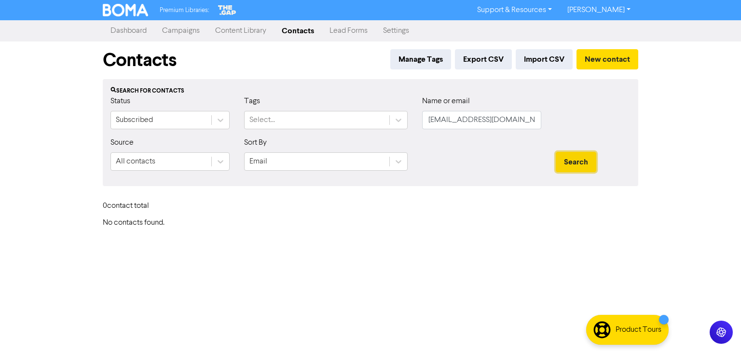
click at [567, 163] on button "Search" at bounding box center [576, 162] width 41 height 20
drag, startPoint x: 525, startPoint y: 116, endPoint x: 588, endPoint y: 147, distance: 69.7
click at [380, 133] on div "Status Subscribed Tags Select... Name or email [EMAIL_ADDRESS][DOMAIN_NAME]" at bounding box center [370, 116] width 534 height 41
paste input "[EMAIL_ADDRESS][DOMAIN_NAME]"
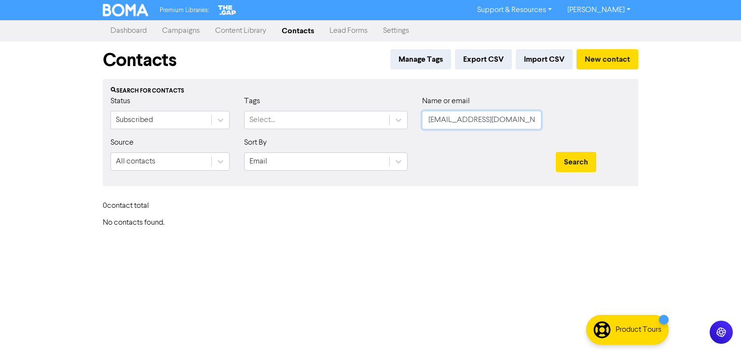
type input "[EMAIL_ADDRESS][DOMAIN_NAME]"
click at [556, 152] on button "Search" at bounding box center [576, 162] width 41 height 20
click at [581, 159] on button "Search" at bounding box center [576, 162] width 41 height 20
drag, startPoint x: 527, startPoint y: 115, endPoint x: 390, endPoint y: 147, distance: 140.5
click at [404, 143] on form "Status Subscribed Tags Select... Name or email [EMAIL_ADDRESS][DOMAIN_NAME] Sou…" at bounding box center [370, 137] width 520 height 83
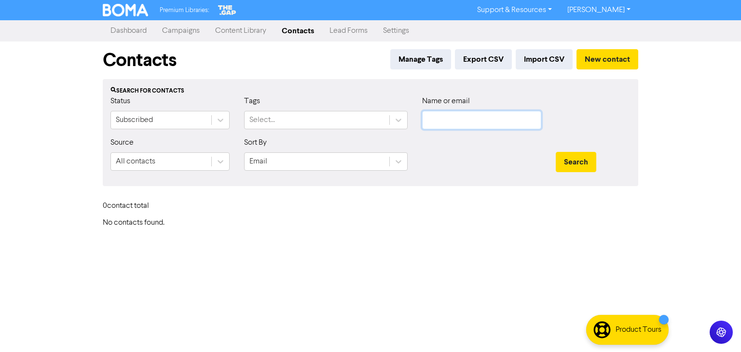
paste input "[EMAIL_ADDRESS][DOMAIN_NAME]"
type input "[EMAIL_ADDRESS][DOMAIN_NAME]"
click at [578, 166] on button "Search" at bounding box center [576, 162] width 41 height 20
click at [578, 163] on button "Search" at bounding box center [576, 162] width 41 height 20
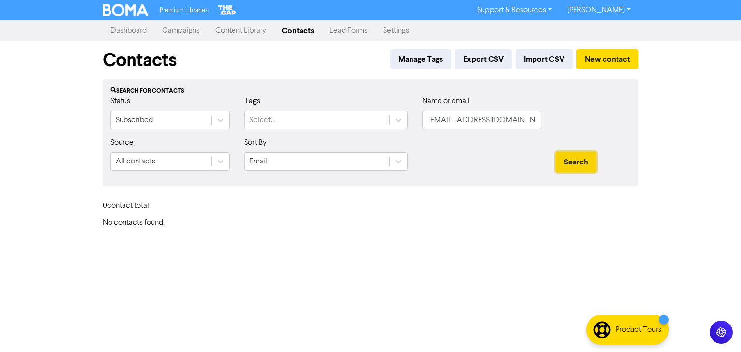
click at [578, 163] on button "Search" at bounding box center [576, 162] width 41 height 20
drag, startPoint x: 511, startPoint y: 118, endPoint x: 248, endPoint y: 134, distance: 263.9
click at [283, 128] on div "Status Subscribed Tags Select... Name or email [EMAIL_ADDRESS][DOMAIN_NAME]" at bounding box center [370, 116] width 534 height 41
paste input "[EMAIL_ADDRESS][DOMAIN_NAME]"
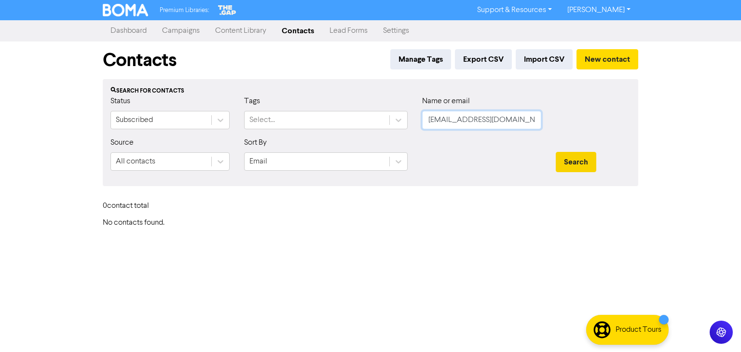
type input "[EMAIL_ADDRESS][DOMAIN_NAME]"
click at [577, 163] on button "Search" at bounding box center [576, 162] width 41 height 20
click at [576, 160] on button "Search" at bounding box center [576, 162] width 41 height 20
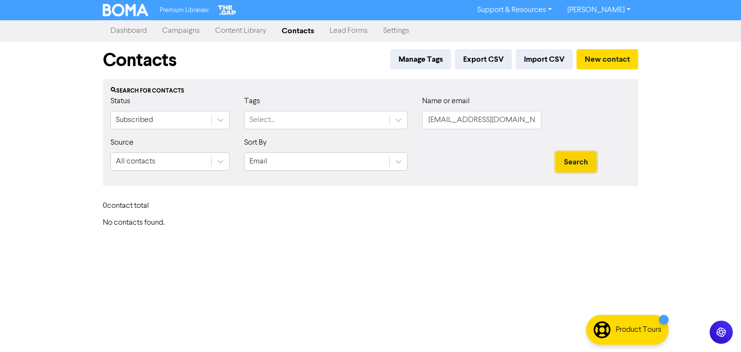
click at [576, 160] on button "Search" at bounding box center [576, 162] width 41 height 20
drag, startPoint x: 521, startPoint y: 123, endPoint x: 257, endPoint y: 138, distance: 264.8
click at [278, 138] on form "Status Subscribed Tags Select... Name or email [EMAIL_ADDRESS][DOMAIN_NAME] Sou…" at bounding box center [370, 137] width 520 height 83
paste input "[EMAIL_ADDRESS][DOMAIN_NAME]"
type input "[EMAIL_ADDRESS][DOMAIN_NAME]"
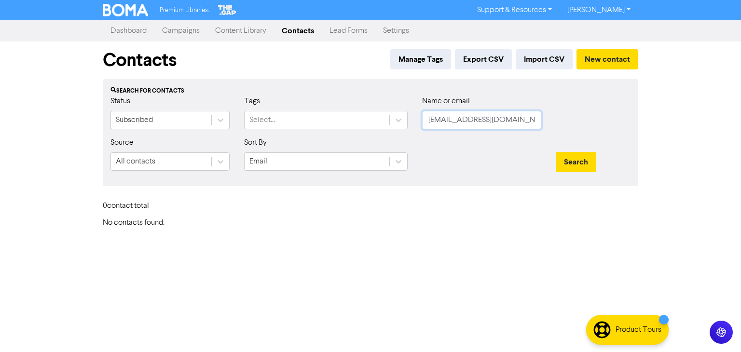
click at [556, 152] on button "Search" at bounding box center [576, 162] width 41 height 20
click at [564, 158] on button "Search" at bounding box center [576, 162] width 41 height 20
drag, startPoint x: 538, startPoint y: 119, endPoint x: 314, endPoint y: 125, distance: 223.9
click at [342, 125] on div "Status Subscribed Tags Select... Name or email [EMAIL_ADDRESS][DOMAIN_NAME]" at bounding box center [370, 116] width 534 height 41
paste input "[PERSON_NAME][EMAIL_ADDRESS][PERSON_NAME][DOMAIN_NAME]"
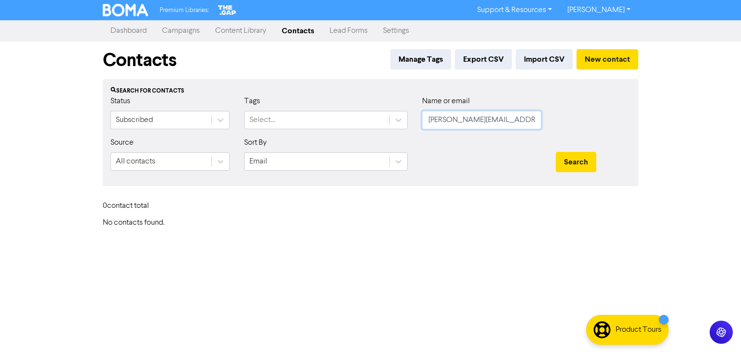
type input "[PERSON_NAME][EMAIL_ADDRESS][PERSON_NAME][DOMAIN_NAME]"
click at [556, 152] on button "Search" at bounding box center [576, 162] width 41 height 20
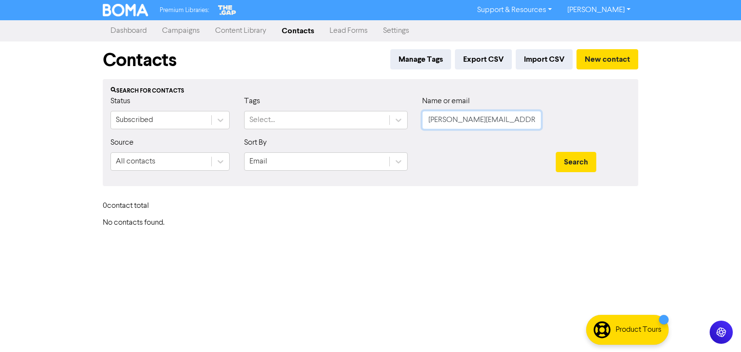
drag, startPoint x: 522, startPoint y: 119, endPoint x: 348, endPoint y: 144, distance: 176.4
click at [348, 144] on form "Status Subscribed Tags Select... Name or email [PERSON_NAME][EMAIL_ADDRESS][PER…" at bounding box center [370, 137] width 520 height 83
click at [506, 121] on input "text" at bounding box center [481, 120] width 119 height 18
paste input "[PERSON_NAME]"
click at [588, 159] on button "Search" at bounding box center [576, 162] width 41 height 20
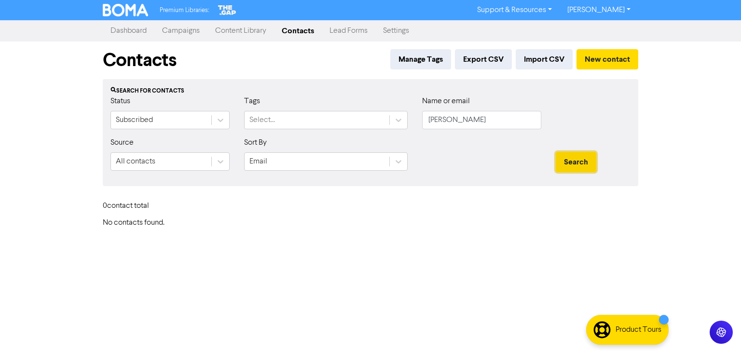
click at [588, 159] on button "Search" at bounding box center [576, 162] width 41 height 20
click at [462, 122] on input "[PERSON_NAME]" at bounding box center [481, 120] width 119 height 18
type input "[PERSON_NAME]"
click at [573, 159] on button "Search" at bounding box center [576, 162] width 41 height 20
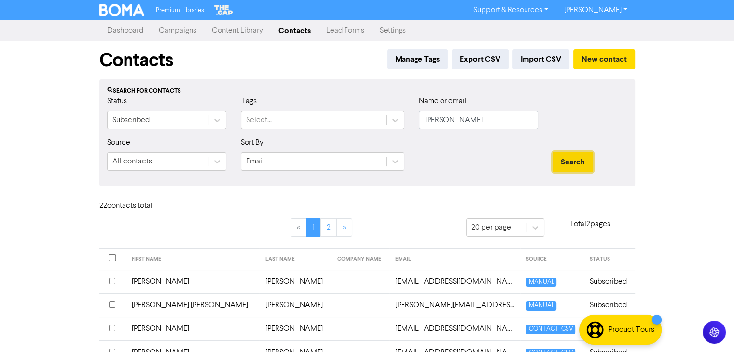
click at [573, 159] on button "Search" at bounding box center [572, 162] width 41 height 20
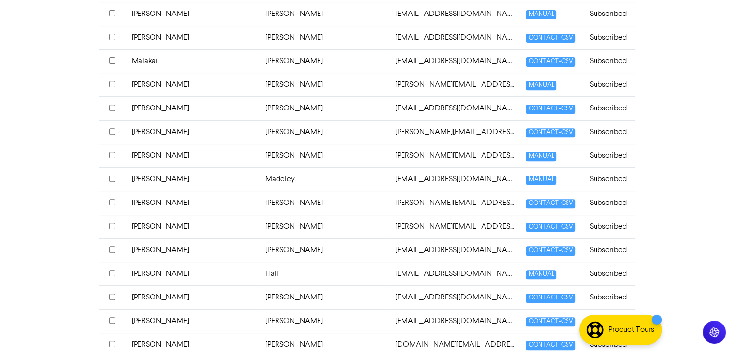
scroll to position [425, 0]
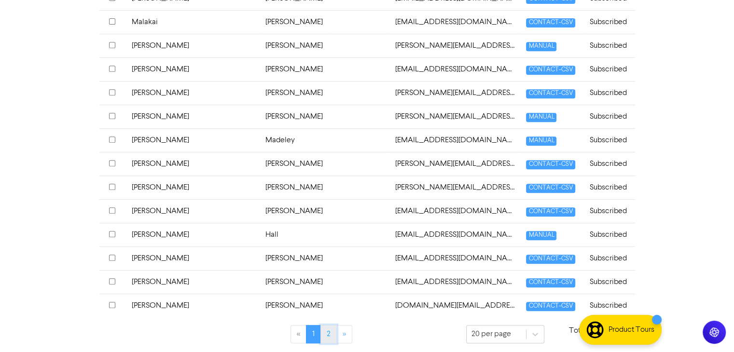
click at [324, 332] on link "2" at bounding box center [328, 334] width 16 height 18
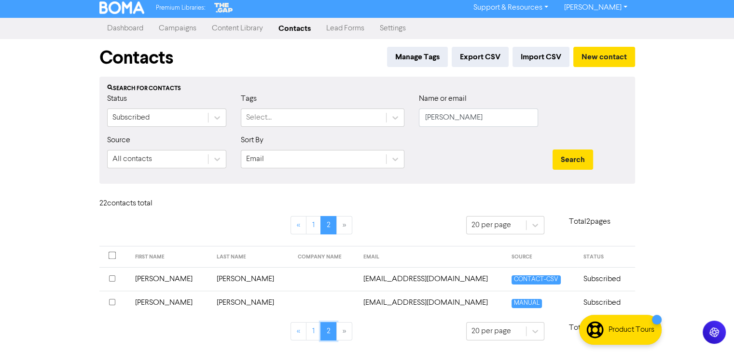
scroll to position [1, 0]
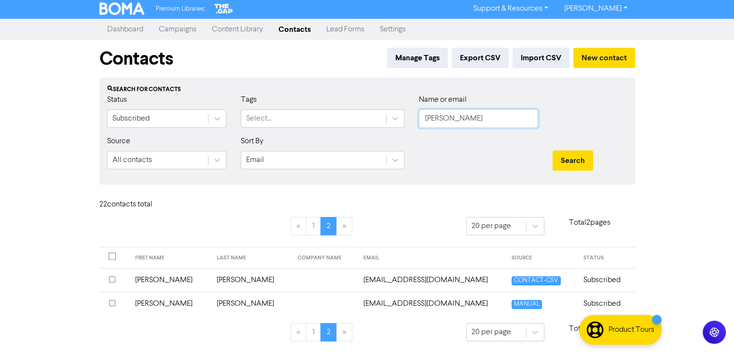
drag, startPoint x: 403, startPoint y: 127, endPoint x: 720, endPoint y: 144, distance: 317.4
click at [386, 131] on div "Status Subscribed Tags Select... Name or email [PERSON_NAME]" at bounding box center [367, 114] width 534 height 41
paste input "[EMAIL_ADDRESS][DOMAIN_NAME]"
type input "[EMAIL_ADDRESS][DOMAIN_NAME]"
click at [552, 150] on button "Search" at bounding box center [572, 160] width 41 height 20
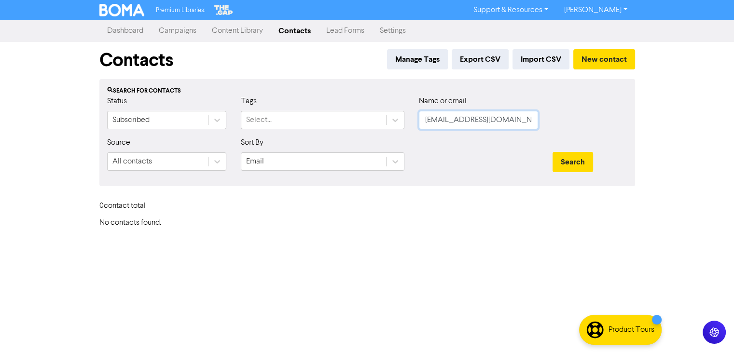
scroll to position [0, 0]
drag, startPoint x: 515, startPoint y: 117, endPoint x: 412, endPoint y: 128, distance: 103.8
click at [421, 128] on div "Name or email [PERSON_NAME][EMAIL_ADDRESS][DOMAIN_NAME]" at bounding box center [482, 116] width 134 height 41
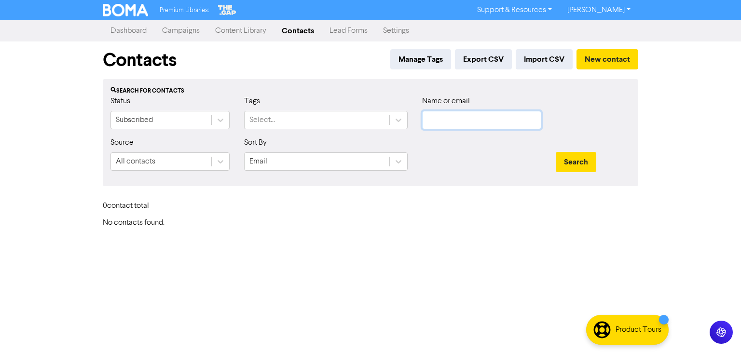
paste input "[PERSON_NAME]"
click at [573, 160] on button "Search" at bounding box center [576, 162] width 41 height 20
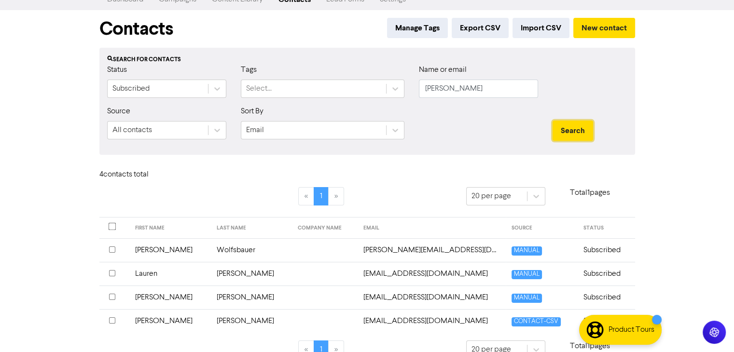
scroll to position [48, 0]
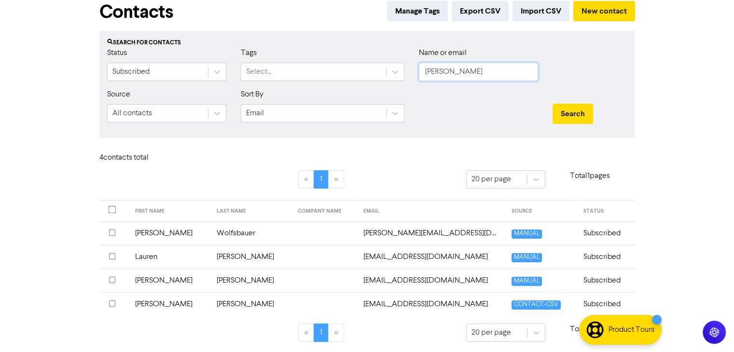
click at [459, 71] on input "[PERSON_NAME]" at bounding box center [478, 72] width 119 height 18
type input "B"
type input "[PERSON_NAME]"
click at [552, 104] on button "Search" at bounding box center [572, 114] width 41 height 20
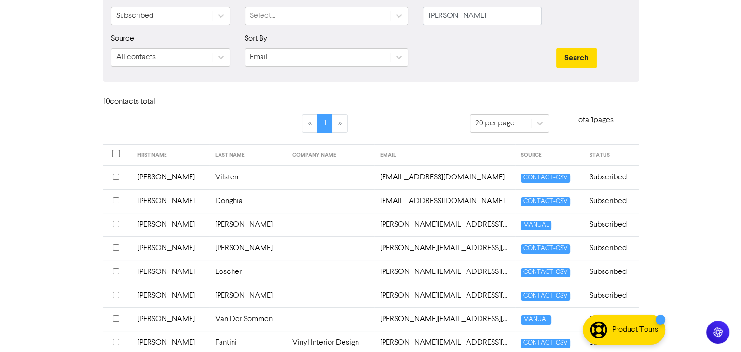
scroll to position [0, 0]
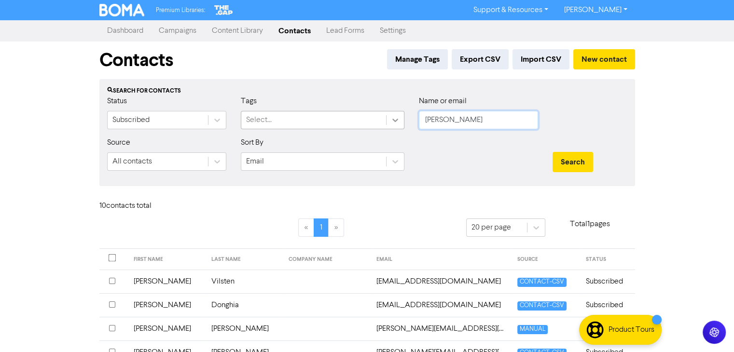
drag, startPoint x: 478, startPoint y: 114, endPoint x: 389, endPoint y: 127, distance: 89.2
click at [396, 127] on div "Status Subscribed Tags Select... Name or email [PERSON_NAME]" at bounding box center [367, 116] width 534 height 41
paste input "[PERSON_NAME] & [PERSON_NAME]"
type input "[PERSON_NAME] & [PERSON_NAME]"
click at [552, 152] on button "Search" at bounding box center [572, 162] width 41 height 20
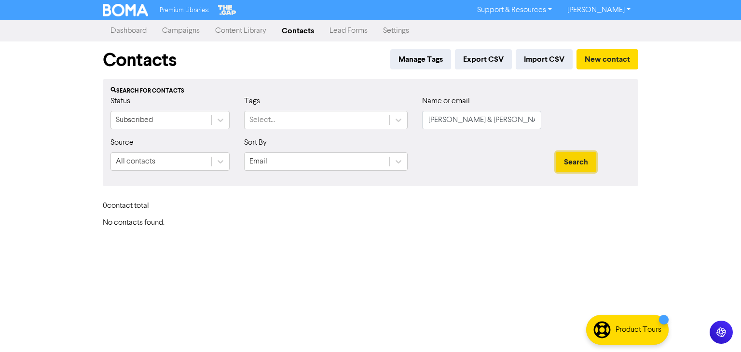
click at [572, 161] on button "Search" at bounding box center [576, 162] width 41 height 20
drag, startPoint x: 513, startPoint y: 117, endPoint x: 370, endPoint y: 147, distance: 145.3
click at [382, 146] on form "Status Subscribed Tags Select... Name or email [PERSON_NAME] & [PERSON_NAME] So…" at bounding box center [370, 137] width 520 height 83
paste input "[EMAIL_ADDRESS][DOMAIN_NAME]"
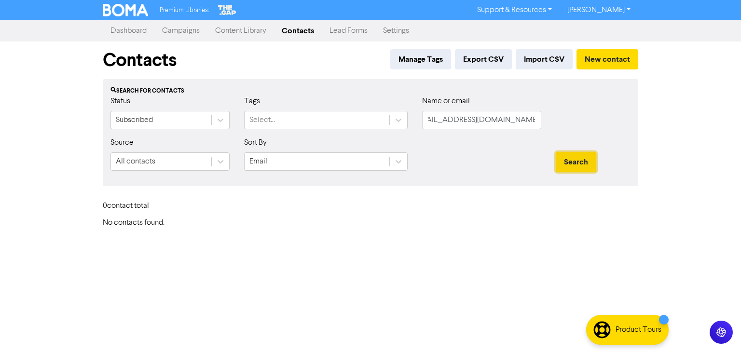
click at [568, 157] on button "Search" at bounding box center [576, 162] width 41 height 20
drag, startPoint x: 533, startPoint y: 124, endPoint x: 254, endPoint y: 147, distance: 280.2
click at [254, 147] on form "Status Subscribed Tags Select... Name or email [EMAIL_ADDRESS][DOMAIN_NAME] Sou…" at bounding box center [370, 137] width 520 height 83
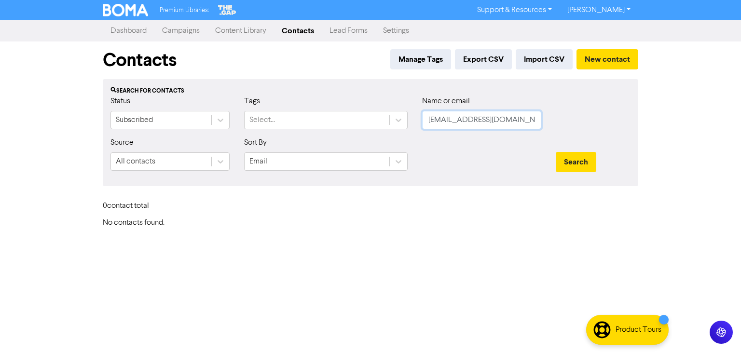
type input "[DOMAIN_NAME]"
drag, startPoint x: 475, startPoint y: 119, endPoint x: 425, endPoint y: 130, distance: 50.3
click at [427, 130] on div "Name or email [DOMAIN_NAME]" at bounding box center [482, 116] width 134 height 41
paste input "[PERSON_NAME][EMAIL_ADDRESS][DOMAIN_NAME]"
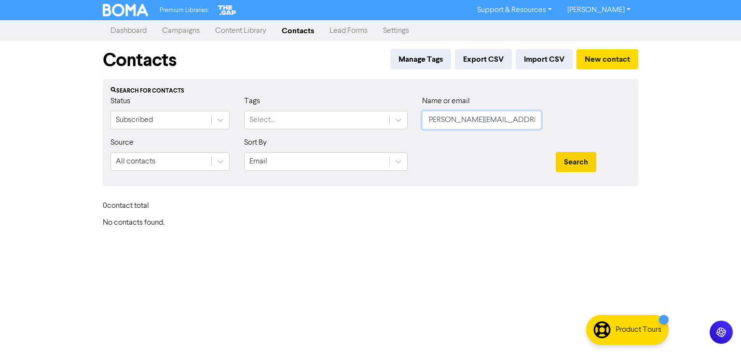
type input "[PERSON_NAME][EMAIL_ADDRESS][DOMAIN_NAME]"
click at [578, 167] on button "Search" at bounding box center [576, 162] width 41 height 20
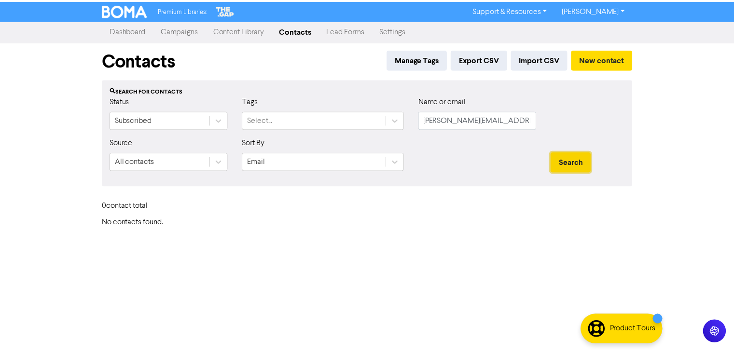
scroll to position [0, 0]
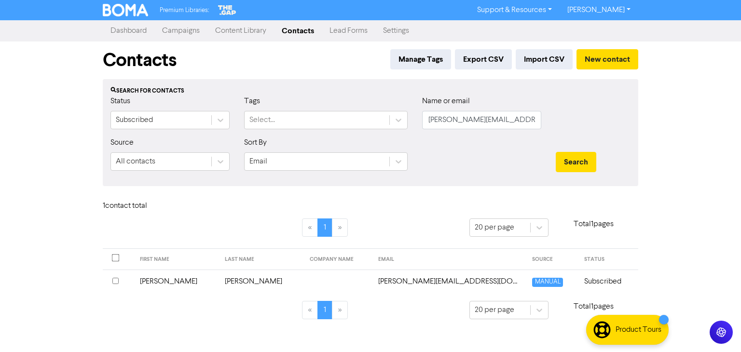
click at [219, 277] on td "[PERSON_NAME]" at bounding box center [261, 282] width 85 height 24
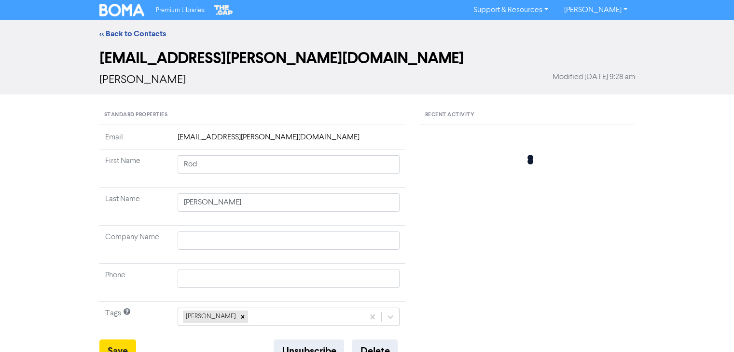
type input "[PERSON_NAME]"
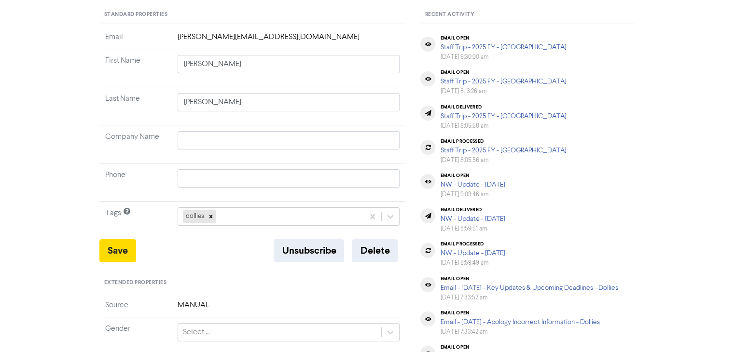
scroll to position [145, 0]
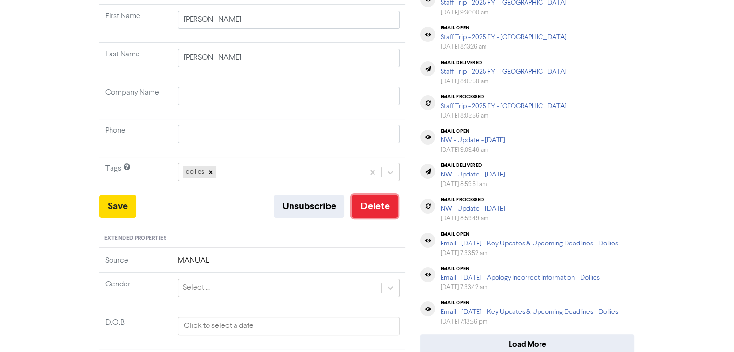
click at [376, 205] on button "Delete" at bounding box center [375, 206] width 46 height 23
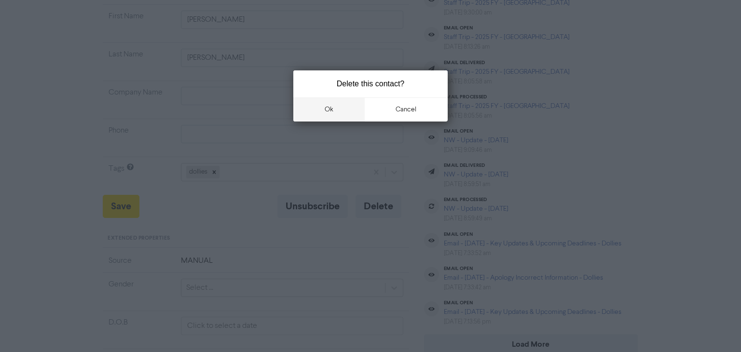
click at [335, 107] on button "ok" at bounding box center [328, 109] width 71 height 24
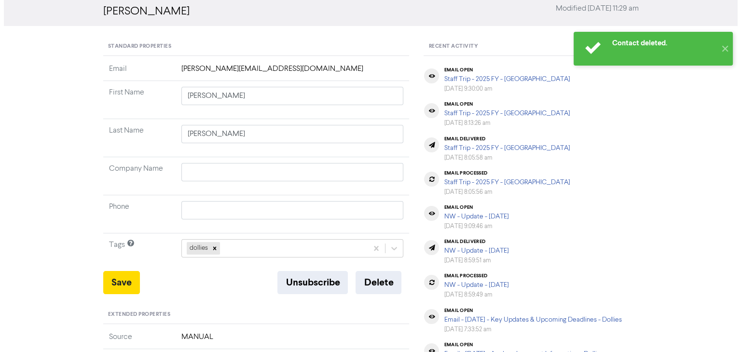
scroll to position [0, 0]
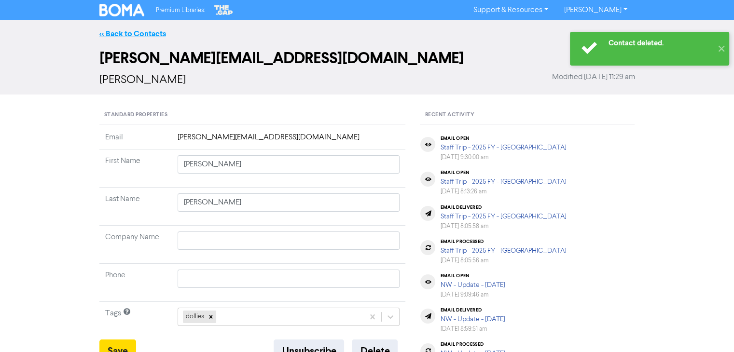
click at [160, 33] on link "<< Back to Contacts" at bounding box center [132, 34] width 67 height 10
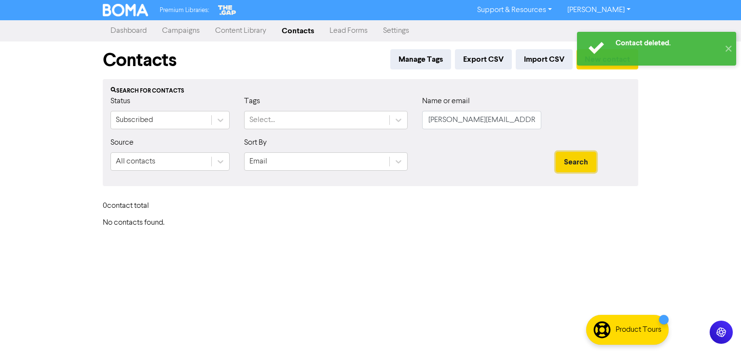
click at [581, 157] on button "Search" at bounding box center [576, 162] width 41 height 20
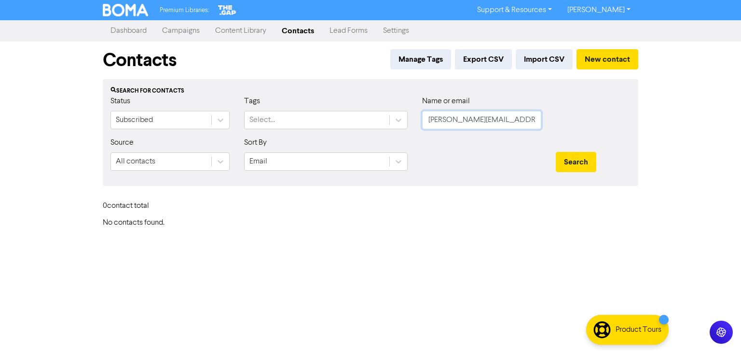
drag, startPoint x: 535, startPoint y: 119, endPoint x: 299, endPoint y: 133, distance: 236.3
click at [292, 133] on div "Status Subscribed Tags Select... Name or email [PERSON_NAME][EMAIL_ADDRESS][DOM…" at bounding box center [370, 116] width 534 height 41
paste input "[PERSON_NAME]"
type input "[PERSON_NAME]"
click at [578, 169] on button "Search" at bounding box center [576, 162] width 41 height 20
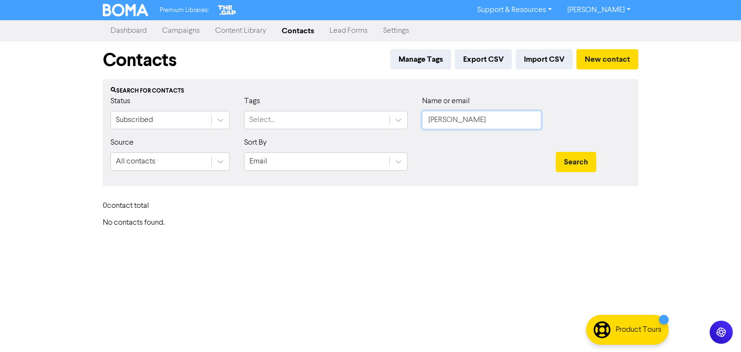
drag, startPoint x: 498, startPoint y: 120, endPoint x: 270, endPoint y: 130, distance: 227.9
click at [304, 124] on div "Status Subscribed Tags Select... Name or email [PERSON_NAME]" at bounding box center [370, 116] width 534 height 41
paste input "[EMAIL_ADDRESS][DOMAIN_NAME]"
click at [589, 150] on div "Search" at bounding box center [592, 157] width 89 height 41
click at [588, 155] on button "Search" at bounding box center [576, 162] width 41 height 20
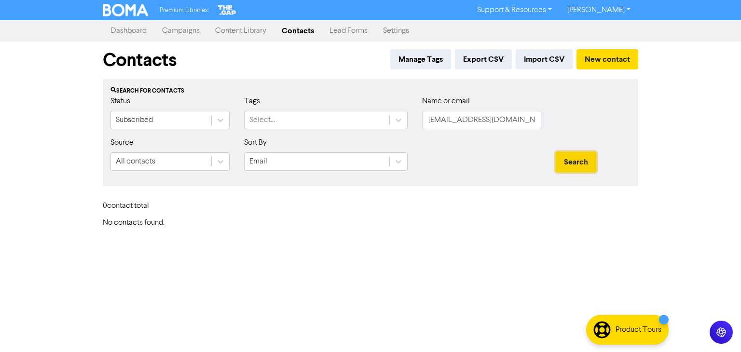
click at [583, 163] on button "Search" at bounding box center [576, 162] width 41 height 20
click at [488, 120] on input "[EMAIL_ADDRESS][DOMAIN_NAME]" at bounding box center [481, 120] width 119 height 18
click at [531, 120] on input "[EMAIL_ADDRESS][DOMAIN_NAME]" at bounding box center [481, 120] width 119 height 18
type input "k"
paste input "[PERSON_NAME]"
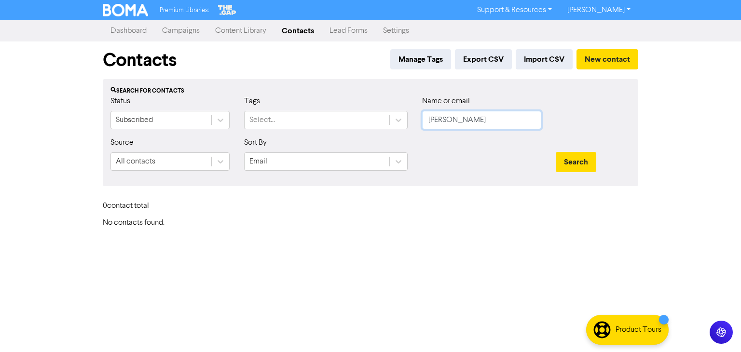
click at [556, 152] on button "Search" at bounding box center [576, 162] width 41 height 20
click at [579, 164] on button "Search" at bounding box center [576, 162] width 41 height 20
click at [487, 116] on input "[PERSON_NAME]" at bounding box center [481, 120] width 119 height 18
click at [556, 152] on button "Search" at bounding box center [576, 162] width 41 height 20
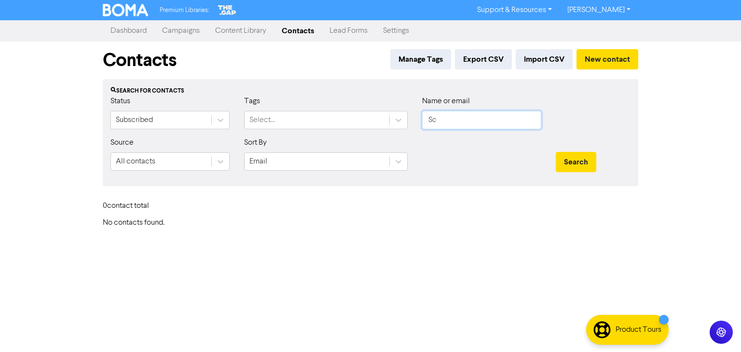
type input "S"
paste input "[PERSON_NAME]"
click at [460, 118] on input "[PERSON_NAME]" at bounding box center [481, 120] width 119 height 18
drag, startPoint x: 460, startPoint y: 119, endPoint x: 424, endPoint y: 124, distance: 37.0
click at [424, 124] on input "[PERSON_NAME]" at bounding box center [481, 120] width 119 height 18
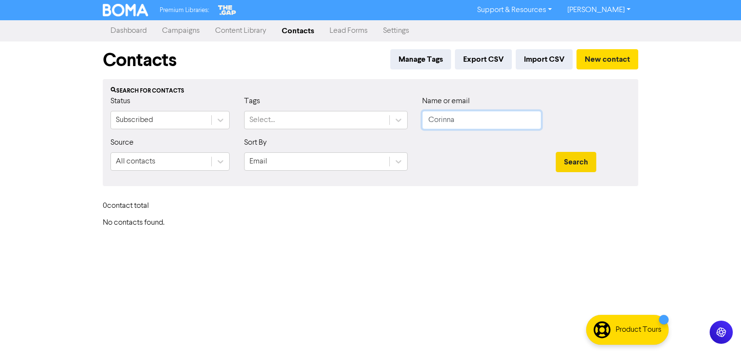
type input "Corinna"
click at [581, 160] on button "Search" at bounding box center [576, 162] width 41 height 20
click at [563, 158] on button "Search" at bounding box center [576, 162] width 41 height 20
drag, startPoint x: 474, startPoint y: 122, endPoint x: 379, endPoint y: 132, distance: 96.0
click at [386, 128] on div "Status Subscribed Tags Select... Name or email [PERSON_NAME]" at bounding box center [370, 116] width 534 height 41
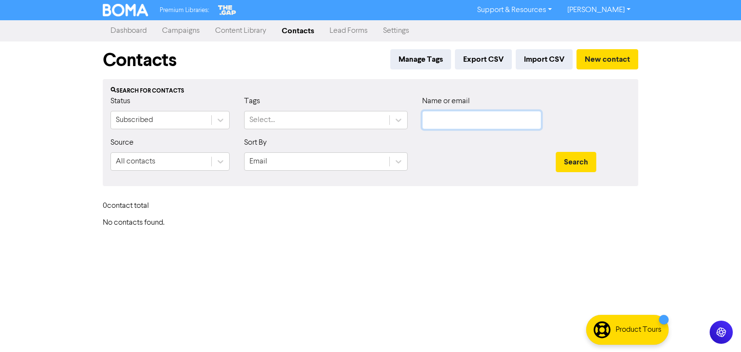
paste input "[PERSON_NAME]"
click at [556, 152] on button "Search" at bounding box center [576, 162] width 41 height 20
click at [455, 123] on input "[PERSON_NAME]" at bounding box center [481, 120] width 119 height 18
type input "[PERSON_NAME]"
click at [568, 159] on button "Search" at bounding box center [576, 162] width 41 height 20
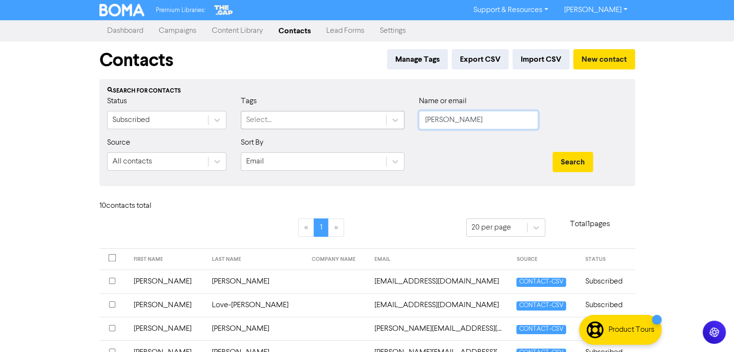
drag, startPoint x: 442, startPoint y: 123, endPoint x: 386, endPoint y: 124, distance: 56.0
click at [386, 124] on div "Status Subscribed Tags Select... Name or email [PERSON_NAME]" at bounding box center [367, 116] width 534 height 41
paste input "[EMAIL_ADDRESS][DOMAIN_NAME]"
type input "[EMAIL_ADDRESS][DOMAIN_NAME]"
click at [552, 152] on button "Search" at bounding box center [572, 162] width 41 height 20
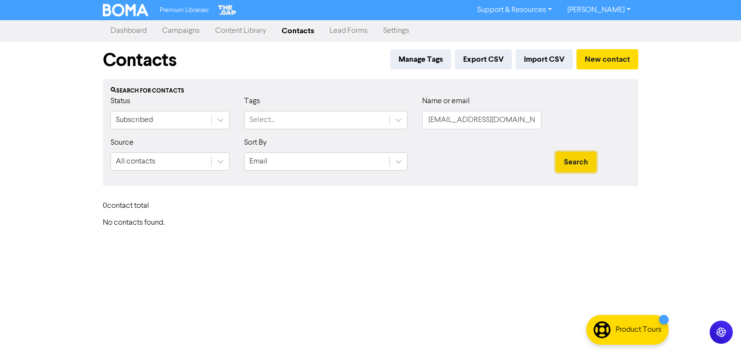
click at [580, 162] on button "Search" at bounding box center [576, 162] width 41 height 20
drag, startPoint x: 533, startPoint y: 123, endPoint x: 465, endPoint y: 122, distance: 67.0
click at [275, 124] on div "Status Subscribed Tags Select... Name or email [EMAIL_ADDRESS][DOMAIN_NAME]" at bounding box center [370, 116] width 534 height 41
paste input "[PERSON_NAME]"
click at [556, 152] on button "Search" at bounding box center [576, 162] width 41 height 20
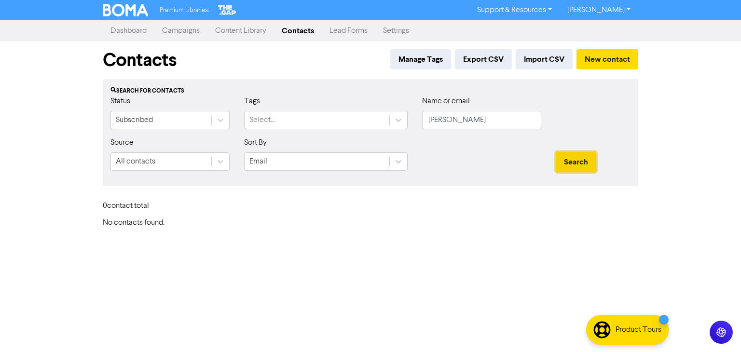
click at [568, 158] on button "Search" at bounding box center [576, 162] width 41 height 20
click at [567, 161] on button "Search" at bounding box center [576, 162] width 41 height 20
click at [456, 123] on input "[PERSON_NAME]" at bounding box center [481, 120] width 119 height 18
type input "[PERSON_NAME]"
click at [579, 163] on button "Search" at bounding box center [576, 162] width 41 height 20
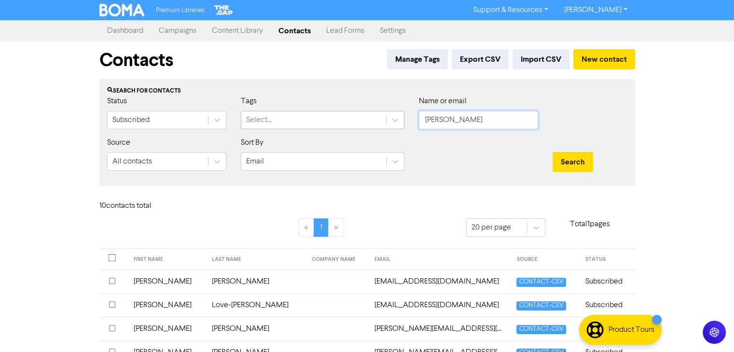
drag, startPoint x: 489, startPoint y: 125, endPoint x: 312, endPoint y: 126, distance: 177.0
click at [316, 126] on div "Status Subscribed Tags Select... Name or email [PERSON_NAME]" at bounding box center [367, 116] width 534 height 41
paste input "Belvedere, Daniella"
click at [552, 152] on button "Search" at bounding box center [572, 162] width 41 height 20
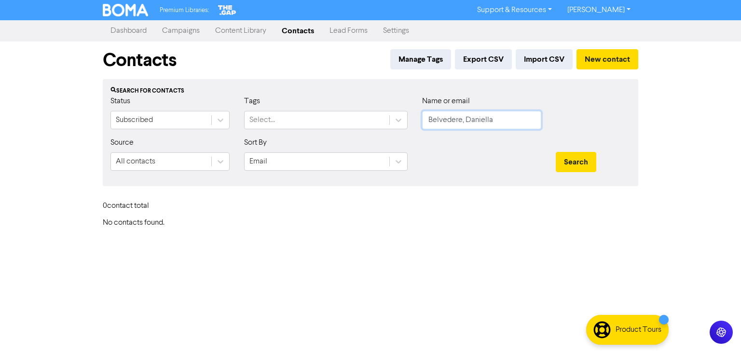
click at [465, 122] on input "Belvedere, Daniella" at bounding box center [481, 120] width 119 height 18
type input "Daniella"
click at [580, 163] on button "Search" at bounding box center [576, 162] width 41 height 20
click at [458, 122] on input "Daniella" at bounding box center [481, 120] width 119 height 18
drag, startPoint x: 579, startPoint y: 161, endPoint x: 539, endPoint y: 164, distance: 39.7
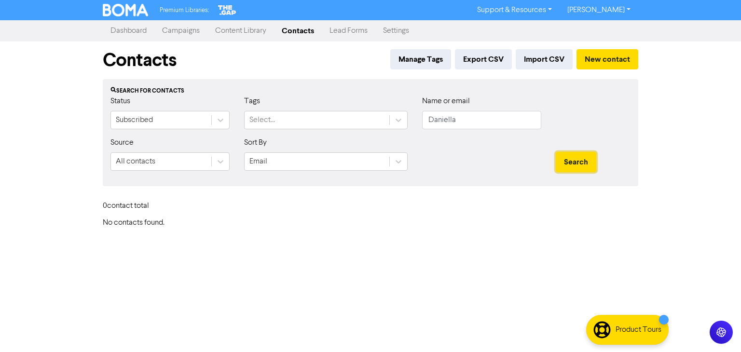
click at [579, 160] on button "Search" at bounding box center [576, 162] width 41 height 20
drag, startPoint x: 465, startPoint y: 116, endPoint x: 243, endPoint y: 165, distance: 227.7
click at [245, 161] on form "Status Subscribed Tags Select... Name or email [PERSON_NAME] Source All contact…" at bounding box center [370, 137] width 520 height 83
paste input "Belvedere, Daniella"
drag, startPoint x: 463, startPoint y: 123, endPoint x: 501, endPoint y: 120, distance: 38.7
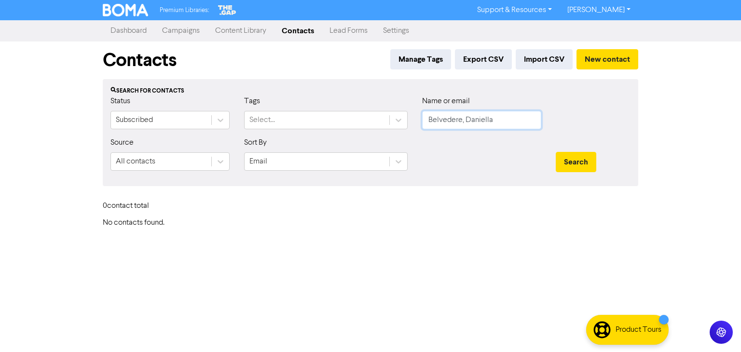
click at [501, 120] on input "Belvedere, Daniella" at bounding box center [481, 120] width 119 height 18
type input "Belvedere"
click at [556, 152] on button "Search" at bounding box center [576, 162] width 41 height 20
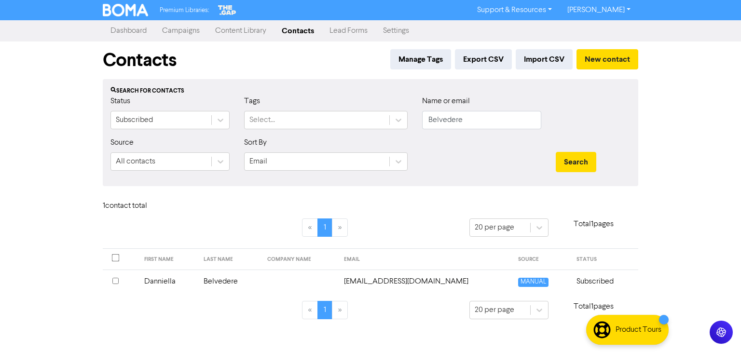
click at [161, 282] on td "Danniella" at bounding box center [167, 282] width 59 height 24
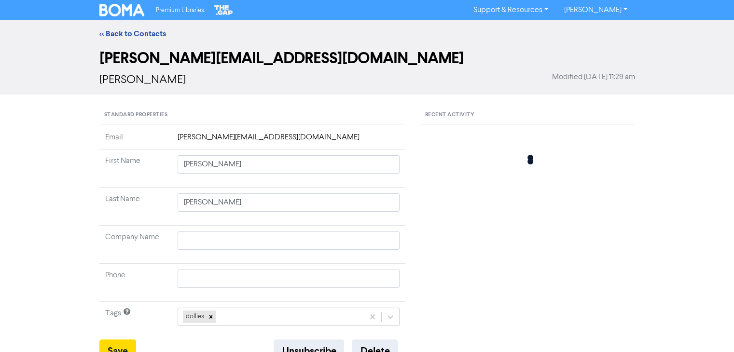
type input "Danniella"
type input "Belvedere"
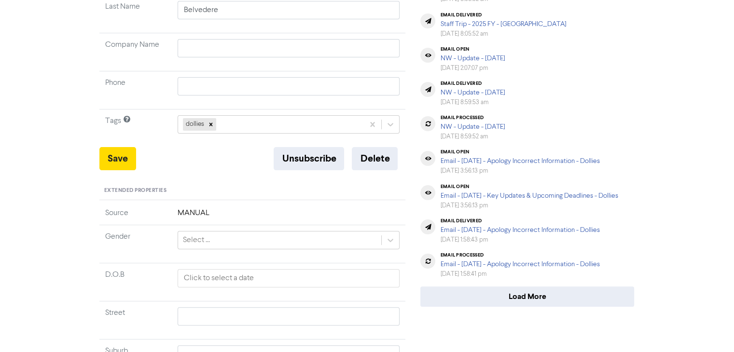
scroll to position [193, 0]
click at [383, 156] on button "Delete" at bounding box center [375, 158] width 46 height 23
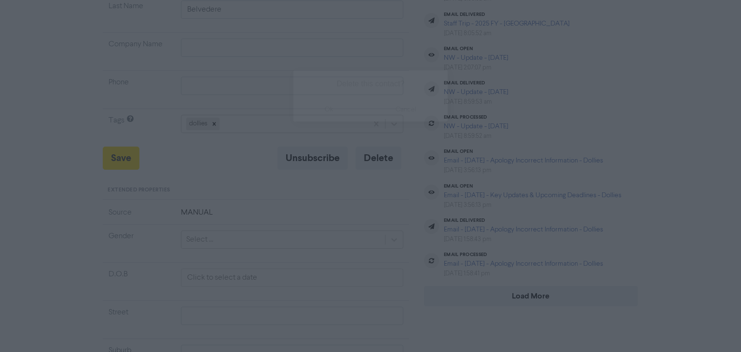
click at [322, 109] on button "ok" at bounding box center [328, 109] width 71 height 24
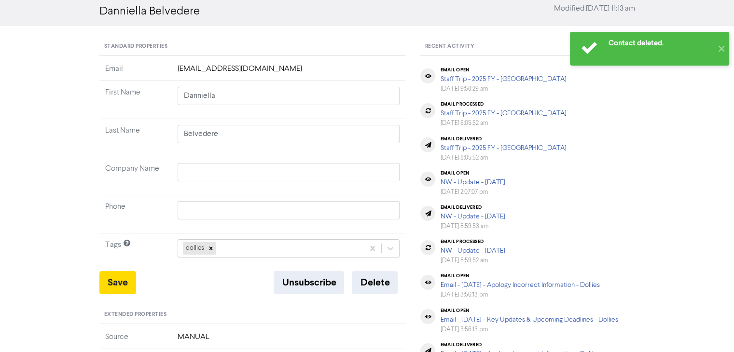
scroll to position [0, 0]
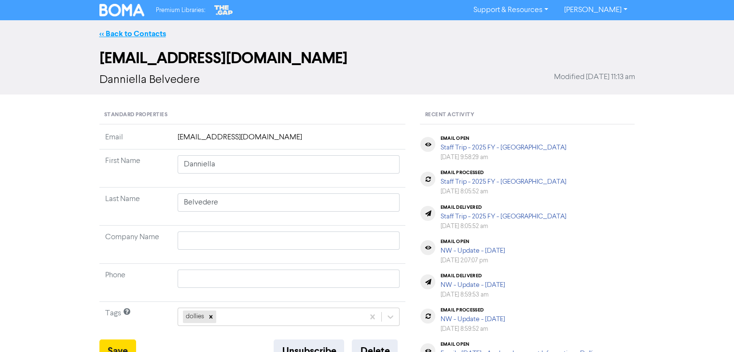
click at [154, 36] on link "<< Back to Contacts" at bounding box center [132, 34] width 67 height 10
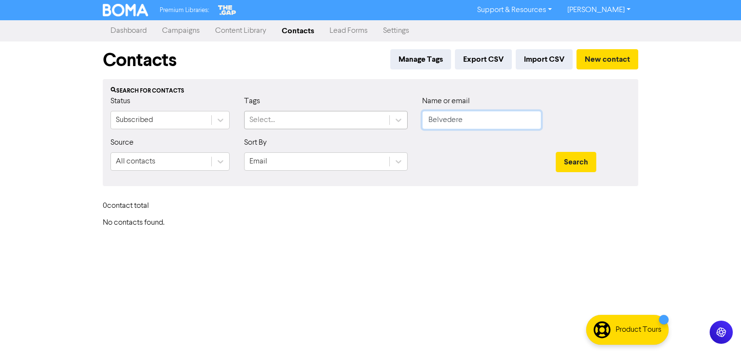
click at [386, 122] on div "Status Subscribed Tags Select... Name or email Belvedere" at bounding box center [370, 116] width 534 height 41
paste input "Centrelle, [GEOGRAPHIC_DATA]"
type input "Centrelle, [GEOGRAPHIC_DATA]"
click at [556, 152] on button "Search" at bounding box center [576, 162] width 41 height 20
click at [576, 162] on button "Search" at bounding box center [576, 162] width 41 height 20
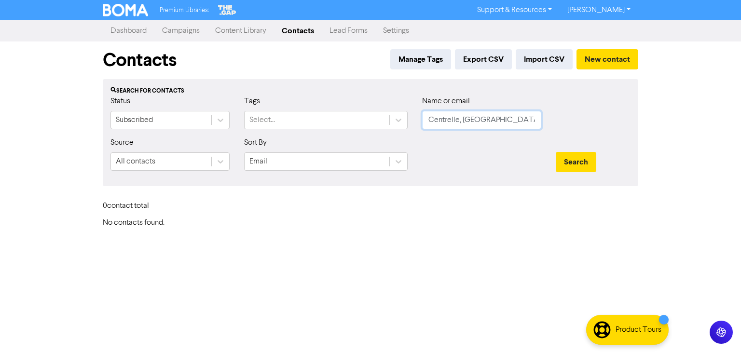
drag, startPoint x: 486, startPoint y: 124, endPoint x: 372, endPoint y: 136, distance: 114.4
click at [373, 136] on div "Status Subscribed Tags Select... Name or email [PERSON_NAME][GEOGRAPHIC_DATA]" at bounding box center [370, 116] width 534 height 41
paste input "[EMAIL_ADDRESS][PERSON_NAME][DOMAIN_NAME]"
type input "[EMAIL_ADDRESS][PERSON_NAME][DOMAIN_NAME]"
click at [573, 159] on button "Search" at bounding box center [576, 162] width 41 height 20
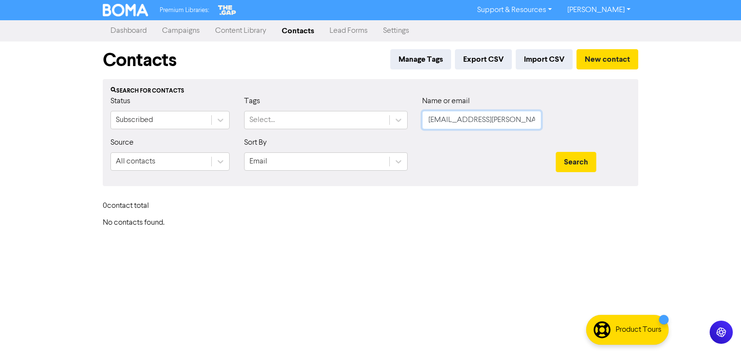
drag, startPoint x: 524, startPoint y: 118, endPoint x: 321, endPoint y: 140, distance: 204.3
click at [425, 128] on input "[EMAIL_ADDRESS][PERSON_NAME][DOMAIN_NAME]" at bounding box center [481, 120] width 119 height 18
paste input "Centrelle, [GEOGRAPHIC_DATA]"
click at [556, 152] on button "Search" at bounding box center [576, 162] width 41 height 20
click at [463, 123] on input "Centrelle, [GEOGRAPHIC_DATA]" at bounding box center [481, 120] width 119 height 18
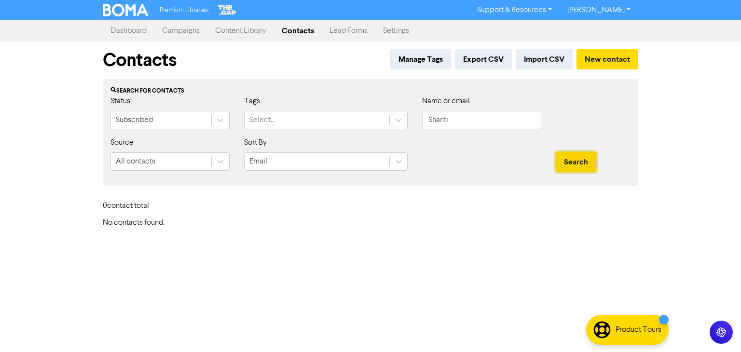
click at [582, 157] on button "Search" at bounding box center [576, 162] width 41 height 20
click at [579, 162] on button "Search" at bounding box center [576, 162] width 41 height 20
drag, startPoint x: 579, startPoint y: 162, endPoint x: 523, endPoint y: 149, distance: 57.8
click at [578, 162] on button "Search" at bounding box center [576, 162] width 41 height 20
drag, startPoint x: 473, startPoint y: 123, endPoint x: 421, endPoint y: 123, distance: 52.1
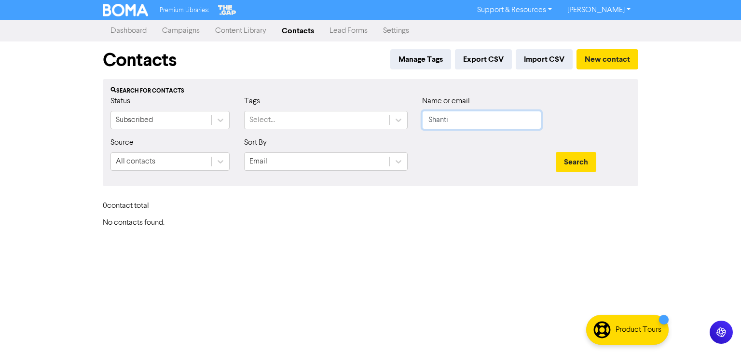
click at [436, 123] on input "Shanti" at bounding box center [481, 120] width 119 height 18
type input "S"
paste input "Centrelle, [GEOGRAPHIC_DATA]"
drag, startPoint x: 462, startPoint y: 122, endPoint x: 484, endPoint y: 124, distance: 21.8
click at [484, 124] on input "Centrelle, [GEOGRAPHIC_DATA]" at bounding box center [481, 120] width 119 height 18
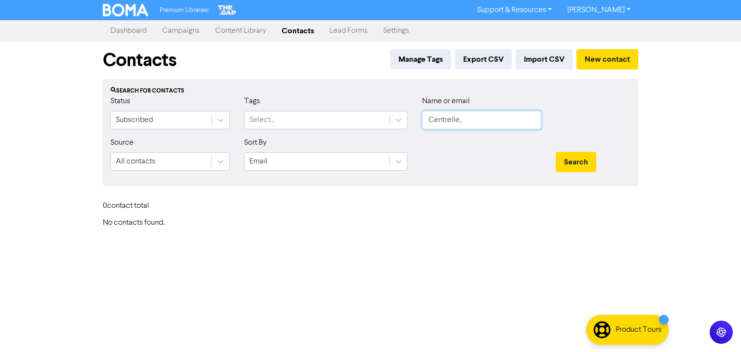
type input "Centrelle"
drag, startPoint x: 470, startPoint y: 123, endPoint x: 413, endPoint y: 123, distance: 57.4
click at [413, 123] on div "Status Subscribed Tags Select... Name or email Centrelle" at bounding box center [370, 116] width 534 height 41
paste input "Centrelle, [GEOGRAPHIC_DATA]"
drag, startPoint x: 459, startPoint y: 122, endPoint x: 483, endPoint y: 120, distance: 23.7
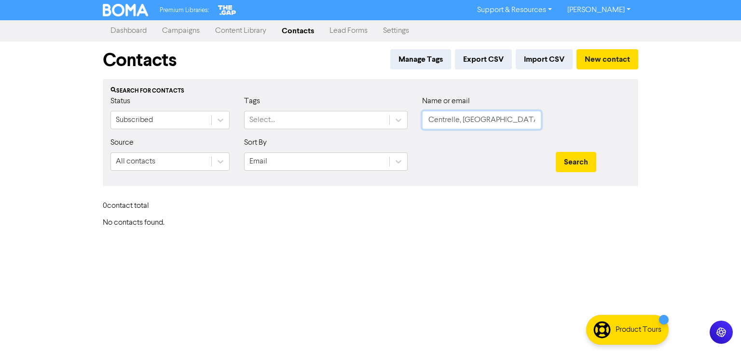
click at [483, 120] on input "Centrelle, [GEOGRAPHIC_DATA]" at bounding box center [481, 120] width 119 height 18
type input "Centrelle"
click at [576, 159] on button "Search" at bounding box center [576, 162] width 41 height 20
click at [574, 161] on button "Search" at bounding box center [576, 162] width 41 height 20
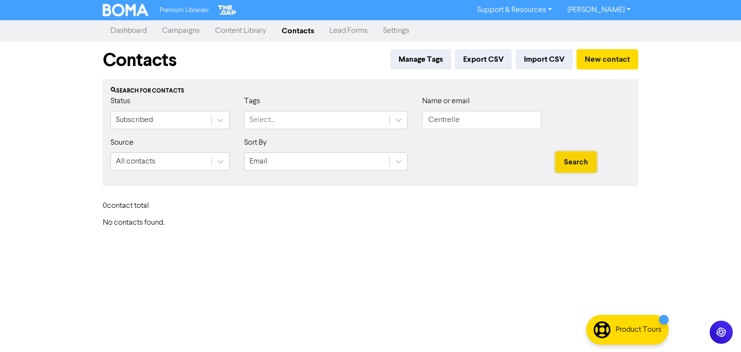
click at [574, 161] on button "Search" at bounding box center [576, 162] width 41 height 20
drag, startPoint x: 467, startPoint y: 119, endPoint x: 440, endPoint y: 128, distance: 28.7
click at [399, 126] on div "Status Subscribed Tags Select... Name or email Centrelle" at bounding box center [370, 116] width 534 height 41
paste input "Post, [PERSON_NAME]"
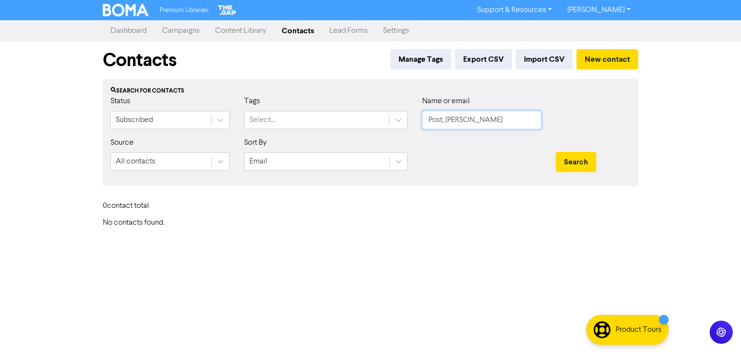
type input "Post, [PERSON_NAME]"
click at [556, 152] on button "Search" at bounding box center [576, 162] width 41 height 20
drag, startPoint x: 496, startPoint y: 120, endPoint x: 336, endPoint y: 133, distance: 160.7
click at [361, 131] on div "Status Subscribed Tags Select... Name or email [PERSON_NAME]" at bounding box center [370, 116] width 534 height 41
paste input "[PERSON_NAME][EMAIL_ADDRESS][DOMAIN_NAME]"
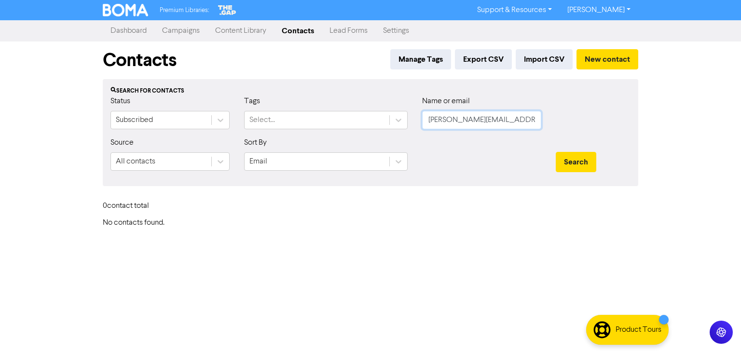
type input "[PERSON_NAME][EMAIL_ADDRESS][DOMAIN_NAME]"
click at [556, 152] on button "Search" at bounding box center [576, 162] width 41 height 20
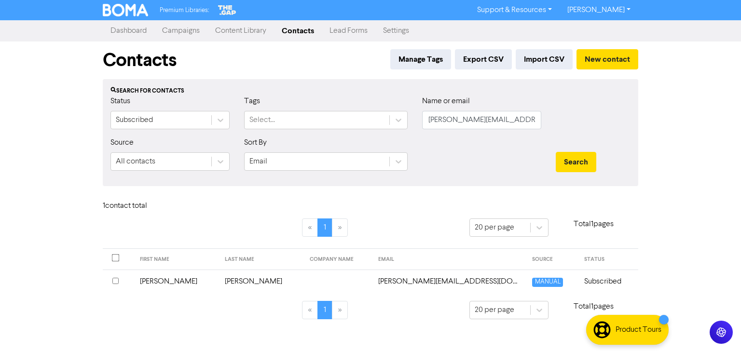
click at [167, 280] on td "[PERSON_NAME]" at bounding box center [176, 282] width 85 height 24
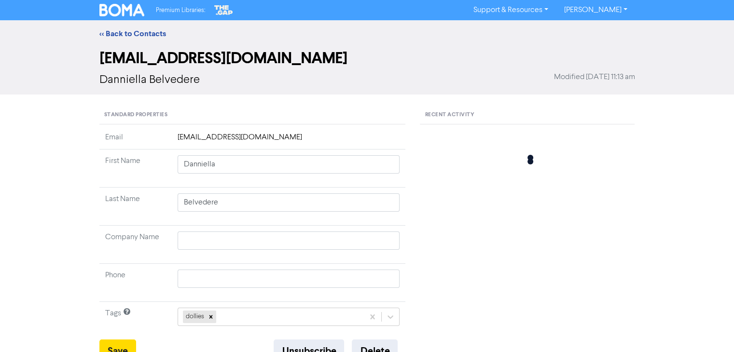
type input "[PERSON_NAME]"
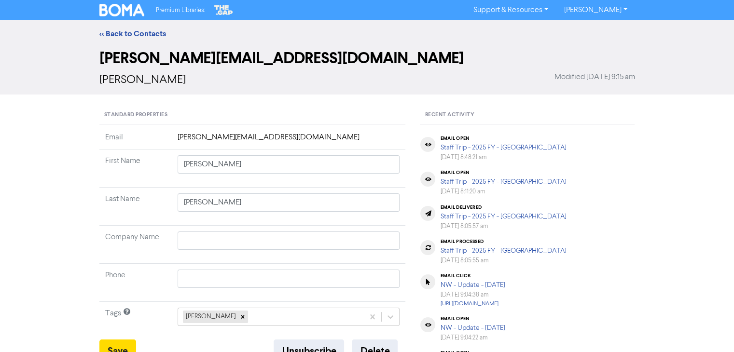
scroll to position [48, 0]
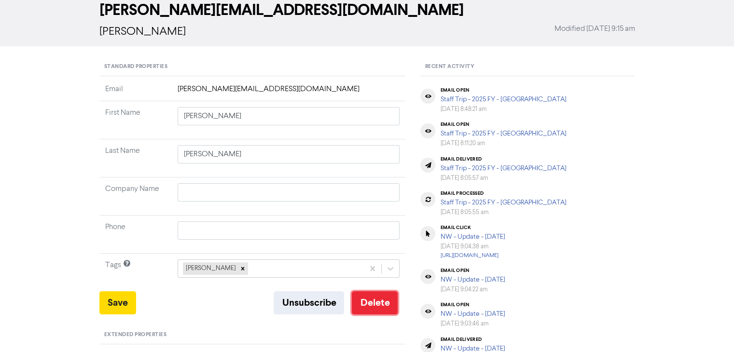
click at [386, 299] on button "Delete" at bounding box center [375, 302] width 46 height 23
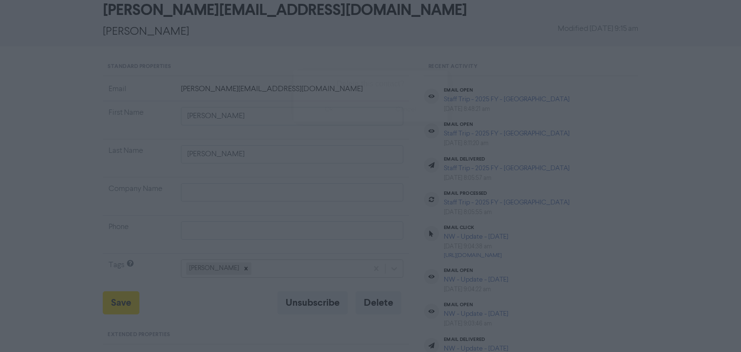
click at [330, 110] on button "ok" at bounding box center [328, 109] width 71 height 24
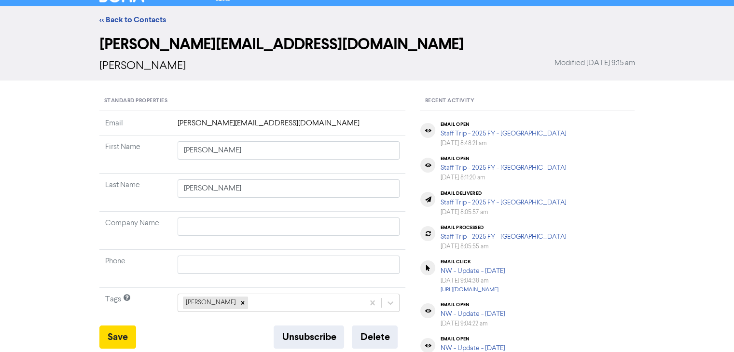
scroll to position [0, 0]
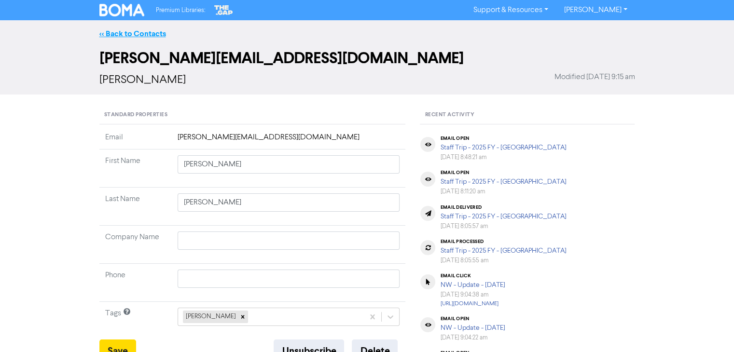
click at [150, 34] on link "<< Back to Contacts" at bounding box center [132, 34] width 67 height 10
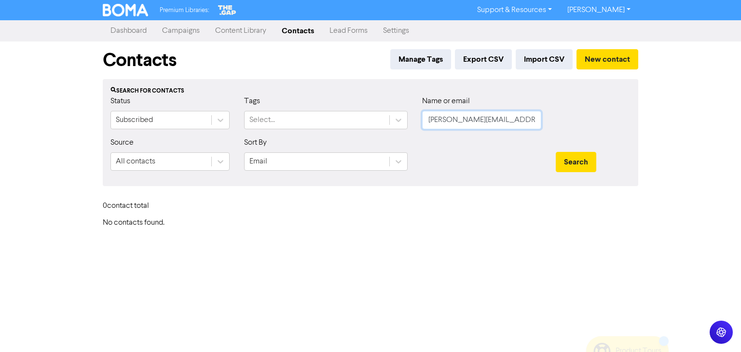
drag, startPoint x: 530, startPoint y: 115, endPoint x: 499, endPoint y: 166, distance: 59.5
click at [338, 121] on div "Status Subscribed Tags Select... Name or email [PERSON_NAME][EMAIL_ADDRESS][DOM…" at bounding box center [370, 116] width 534 height 41
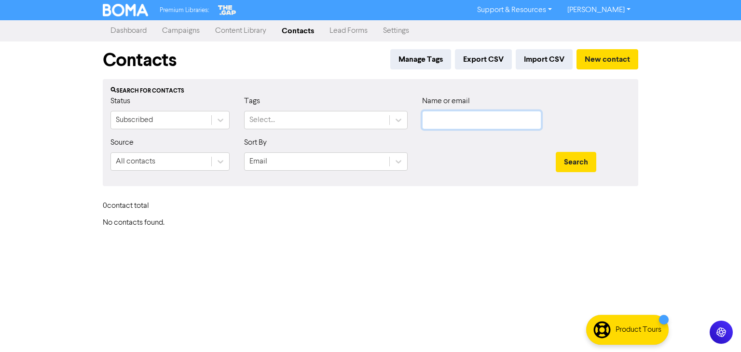
paste input "[PERSON_NAME][EMAIL_ADDRESS][PERSON_NAME][DOMAIN_NAME]"
type input "[PERSON_NAME][EMAIL_ADDRESS][PERSON_NAME][DOMAIN_NAME]"
click at [556, 152] on button "Search" at bounding box center [576, 162] width 41 height 20
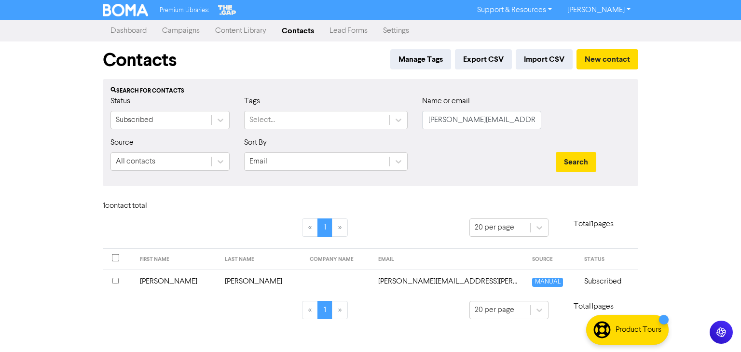
click at [177, 278] on td "[PERSON_NAME]" at bounding box center [176, 282] width 85 height 24
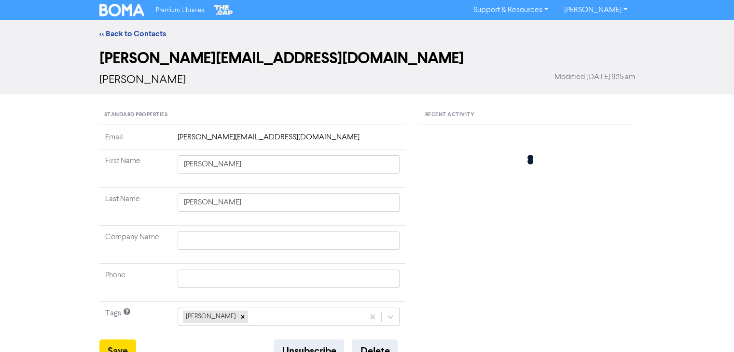
type input "[PERSON_NAME]"
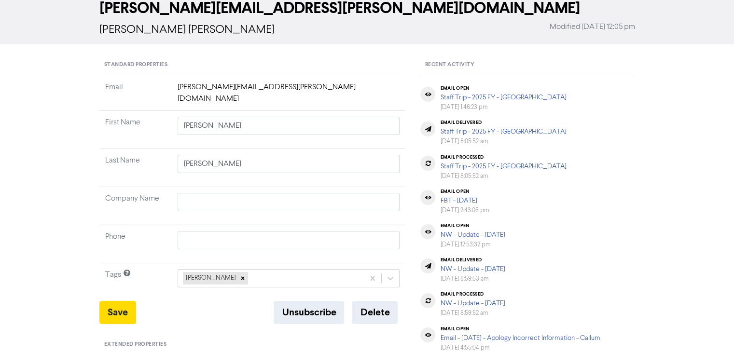
scroll to position [96, 0]
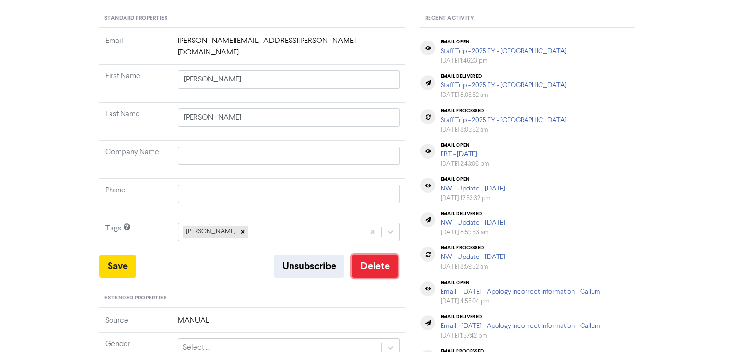
click at [370, 257] on button "Delete" at bounding box center [375, 266] width 46 height 23
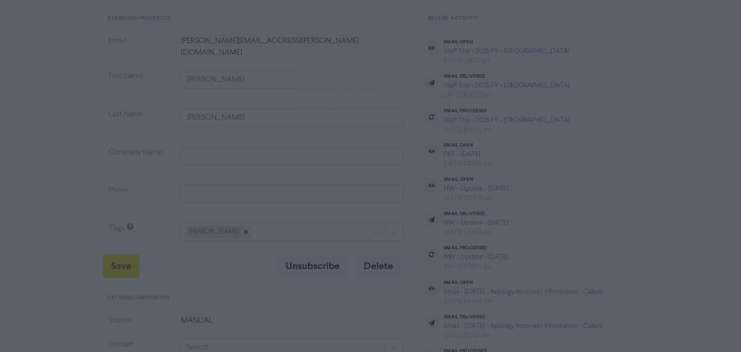
click at [326, 109] on button "ok" at bounding box center [328, 109] width 71 height 24
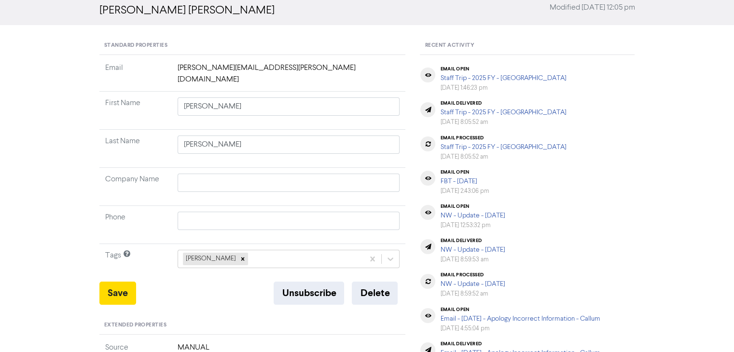
scroll to position [0, 0]
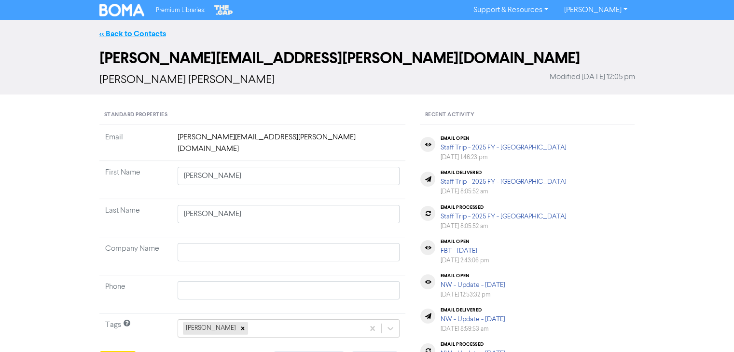
click at [156, 33] on link "<< Back to Contacts" at bounding box center [132, 34] width 67 height 10
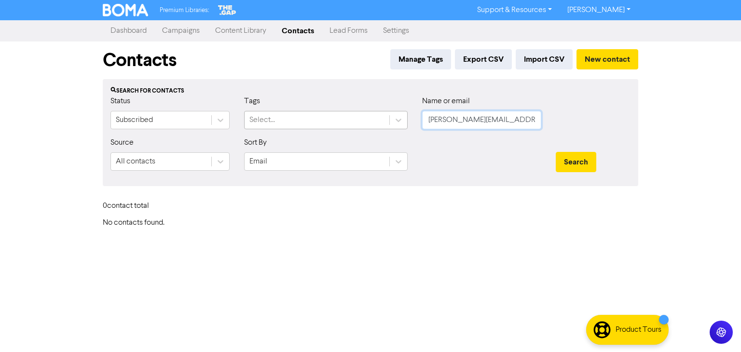
drag, startPoint x: 518, startPoint y: 121, endPoint x: 290, endPoint y: 123, distance: 228.2
click at [341, 123] on div "Status Subscribed Tags Select... Name or email [PERSON_NAME][EMAIL_ADDRESS][PER…" at bounding box center [370, 116] width 534 height 41
paste input "[EMAIL_ADDRESS][DOMAIN_NAME]"
drag, startPoint x: 516, startPoint y: 118, endPoint x: 292, endPoint y: 145, distance: 226.0
click at [298, 146] on form "Status Subscribed Tags Select... Name or email [EMAIL_ADDRESS][DOMAIN_NAME] Sou…" at bounding box center [370, 137] width 520 height 83
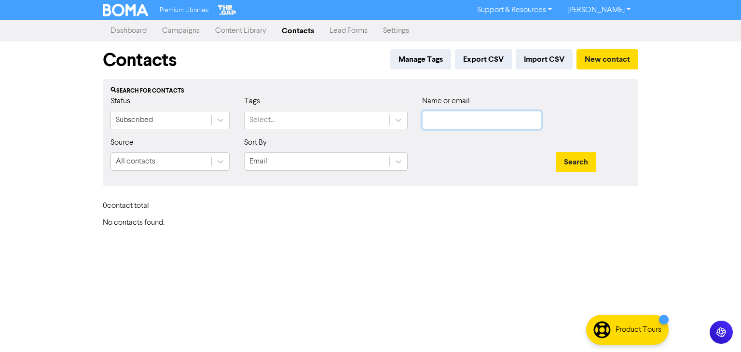
paste input "[EMAIL_ADDRESS][DOMAIN_NAME]"
click at [556, 152] on button "Search" at bounding box center [576, 162] width 41 height 20
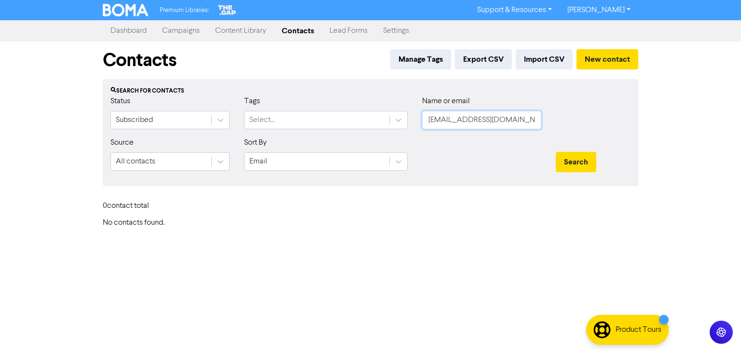
click at [556, 152] on button "Search" at bounding box center [576, 162] width 41 height 20
click at [576, 157] on button "Search" at bounding box center [576, 162] width 41 height 20
click at [576, 156] on button "Search" at bounding box center [576, 162] width 41 height 20
click at [457, 120] on input "[EMAIL_ADDRESS][DOMAIN_NAME]" at bounding box center [481, 120] width 119 height 18
click at [556, 152] on button "Search" at bounding box center [576, 162] width 41 height 20
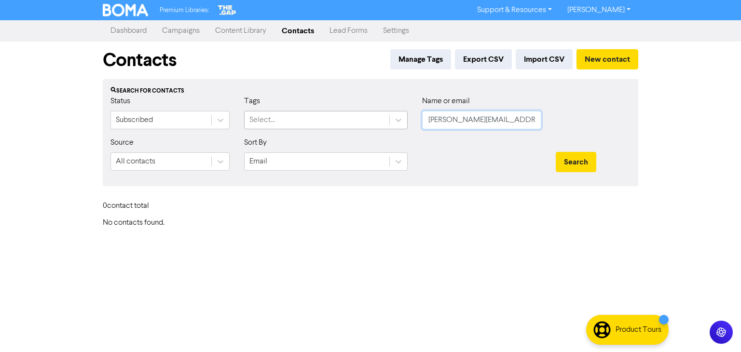
drag, startPoint x: 521, startPoint y: 118, endPoint x: 431, endPoint y: 139, distance: 92.2
click at [327, 123] on div "Status Subscribed Tags Select... Name or email [PERSON_NAME][EMAIL_ADDRESS][DOM…" at bounding box center [370, 116] width 534 height 41
paste input "[MEDICAL_DATA][PERSON_NAME]"
click at [578, 161] on button "Search" at bounding box center [576, 162] width 41 height 20
click at [450, 120] on input "[MEDICAL_DATA][PERSON_NAME]" at bounding box center [481, 120] width 119 height 18
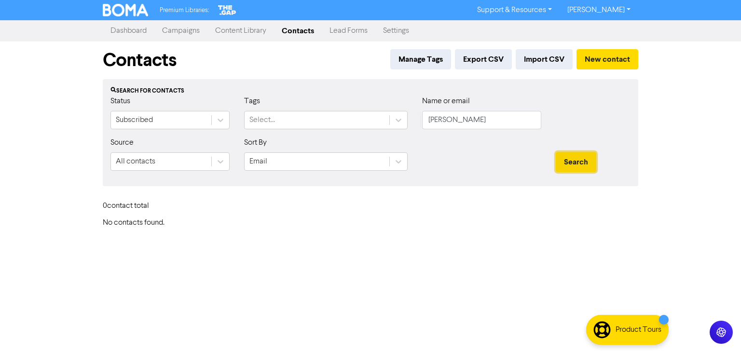
click at [578, 157] on button "Search" at bounding box center [576, 162] width 41 height 20
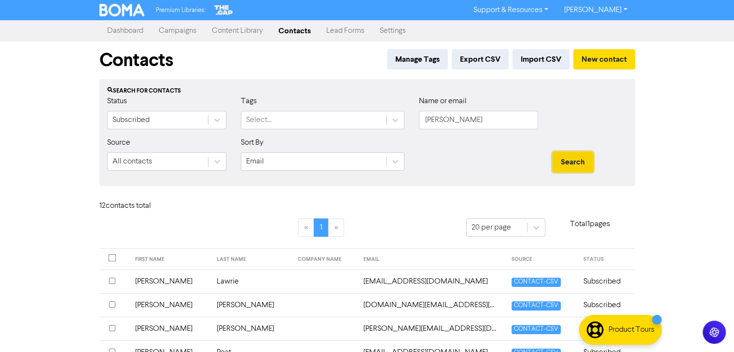
click at [578, 158] on button "Search" at bounding box center [572, 162] width 41 height 20
drag, startPoint x: 451, startPoint y: 126, endPoint x: 428, endPoint y: 126, distance: 23.2
click at [421, 126] on input "[PERSON_NAME]" at bounding box center [478, 120] width 119 height 18
paste input "[PERSON_NAME]"
click at [552, 152] on button "Search" at bounding box center [572, 162] width 41 height 20
